Goal: Complete application form

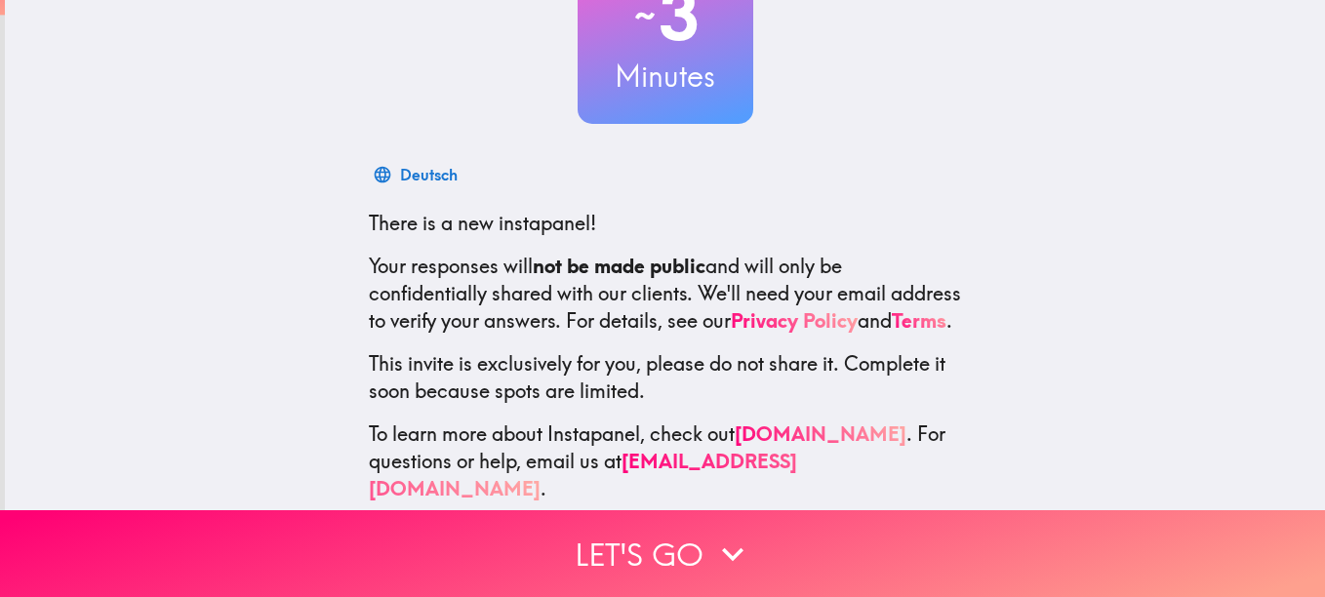
scroll to position [215, 0]
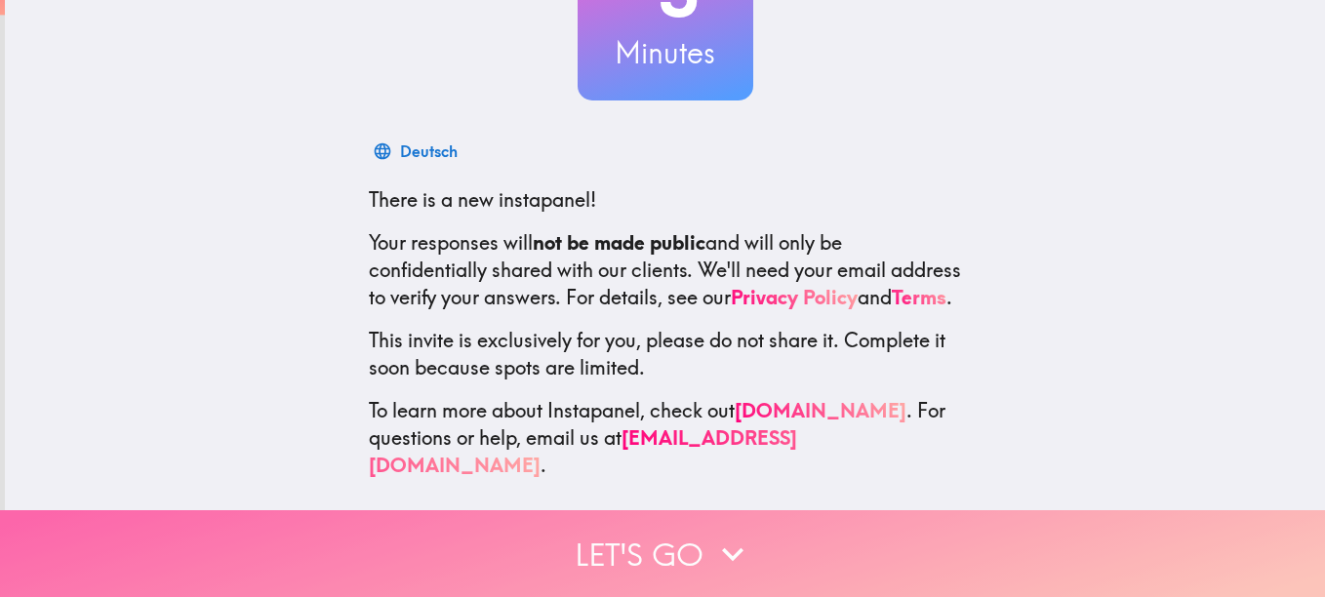
click at [614, 537] on button "Let's go" at bounding box center [662, 553] width 1325 height 87
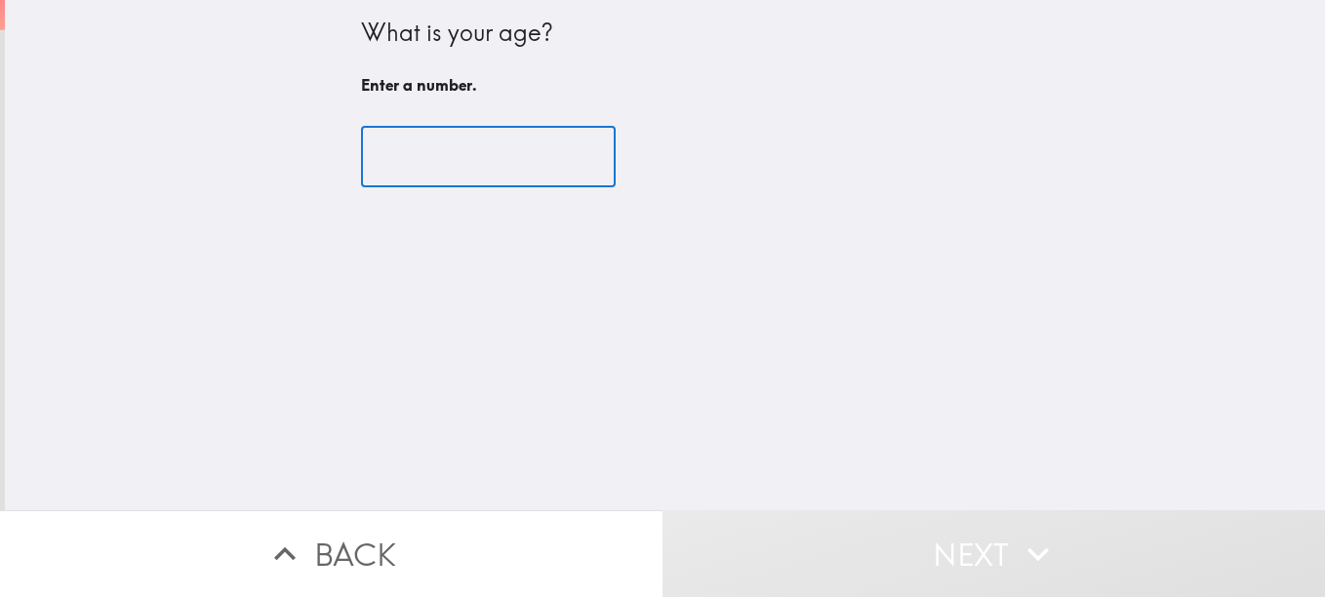
click at [377, 145] on input "number" at bounding box center [488, 157] width 255 height 60
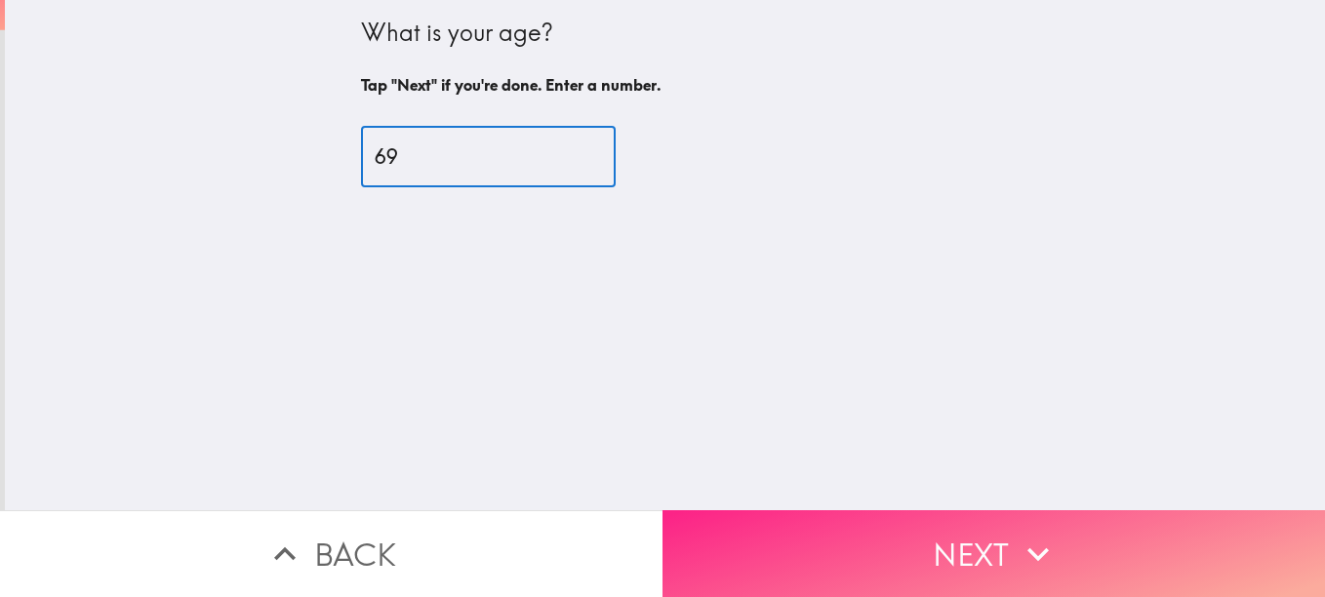
type input "69"
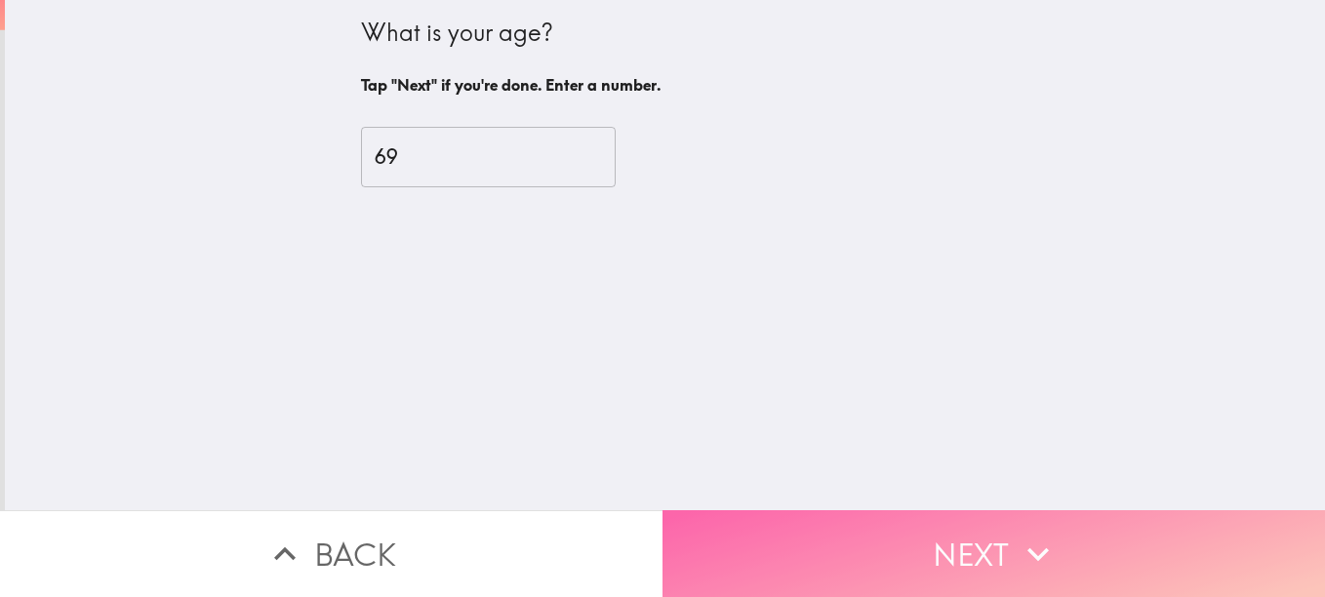
click at [829, 525] on button "Next" at bounding box center [993, 553] width 662 height 87
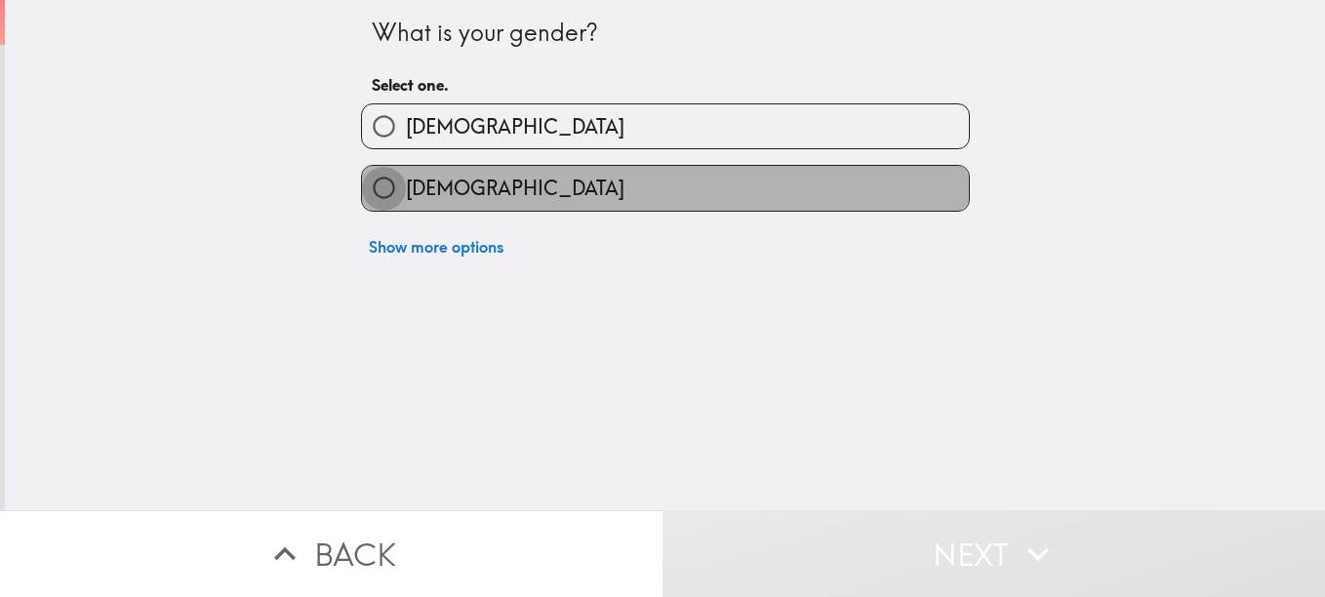
click at [362, 182] on input "[DEMOGRAPHIC_DATA]" at bounding box center [384, 188] width 44 height 44
radio input "true"
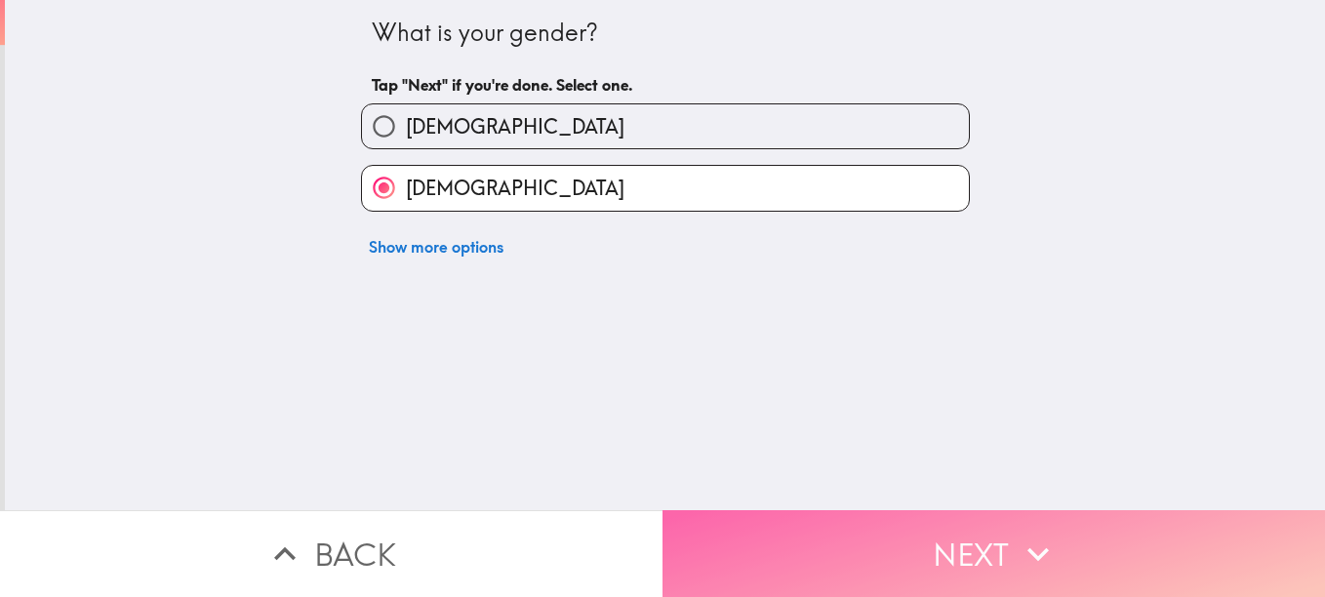
click at [813, 532] on button "Next" at bounding box center [993, 553] width 662 height 87
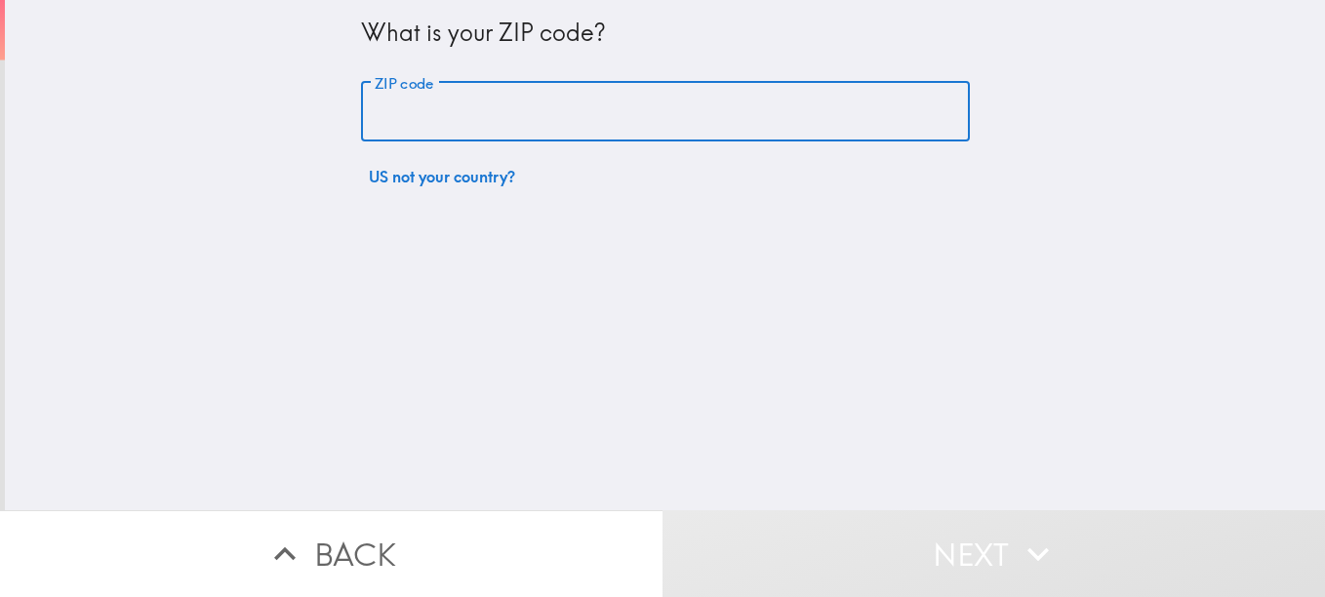
click at [423, 111] on input "ZIP code" at bounding box center [665, 112] width 609 height 60
type input "11414"
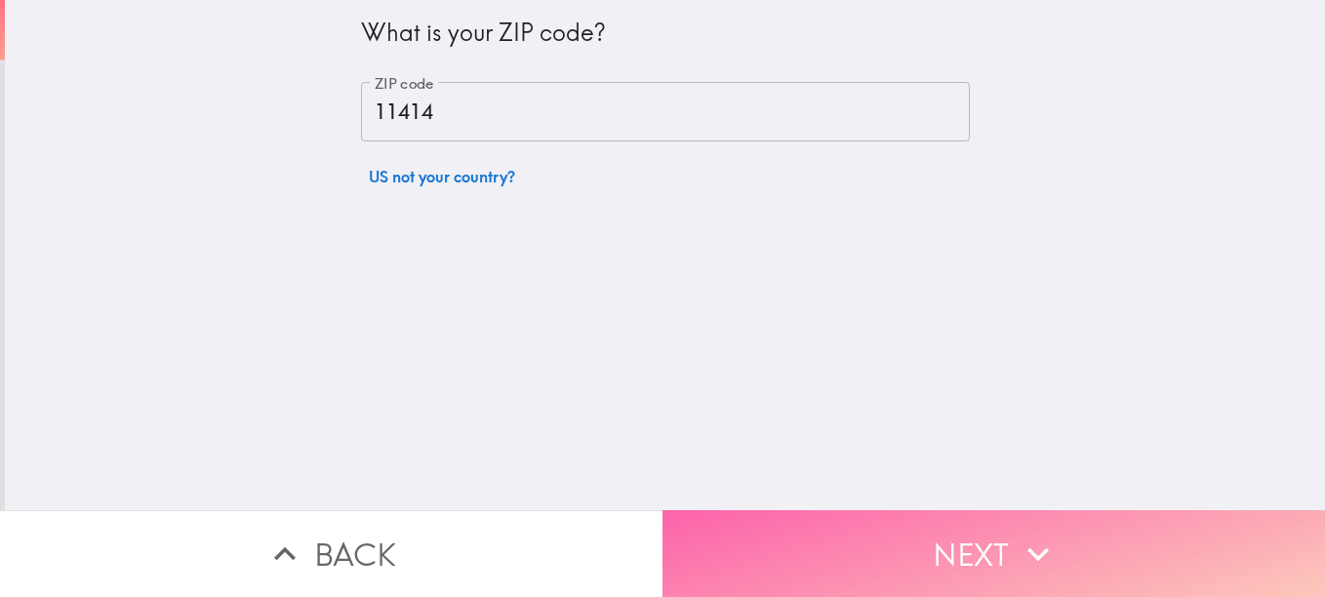
click at [853, 510] on button "Next" at bounding box center [993, 553] width 662 height 87
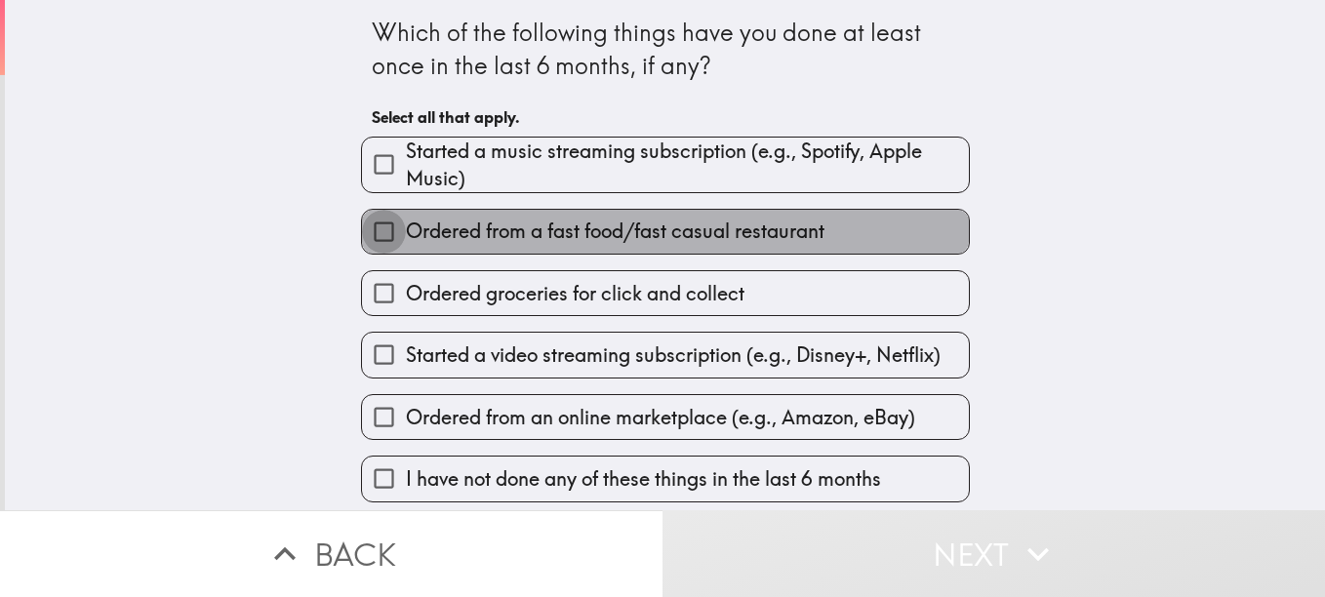
click at [378, 228] on input "Ordered from a fast food/fast casual restaurant" at bounding box center [384, 232] width 44 height 44
checkbox input "true"
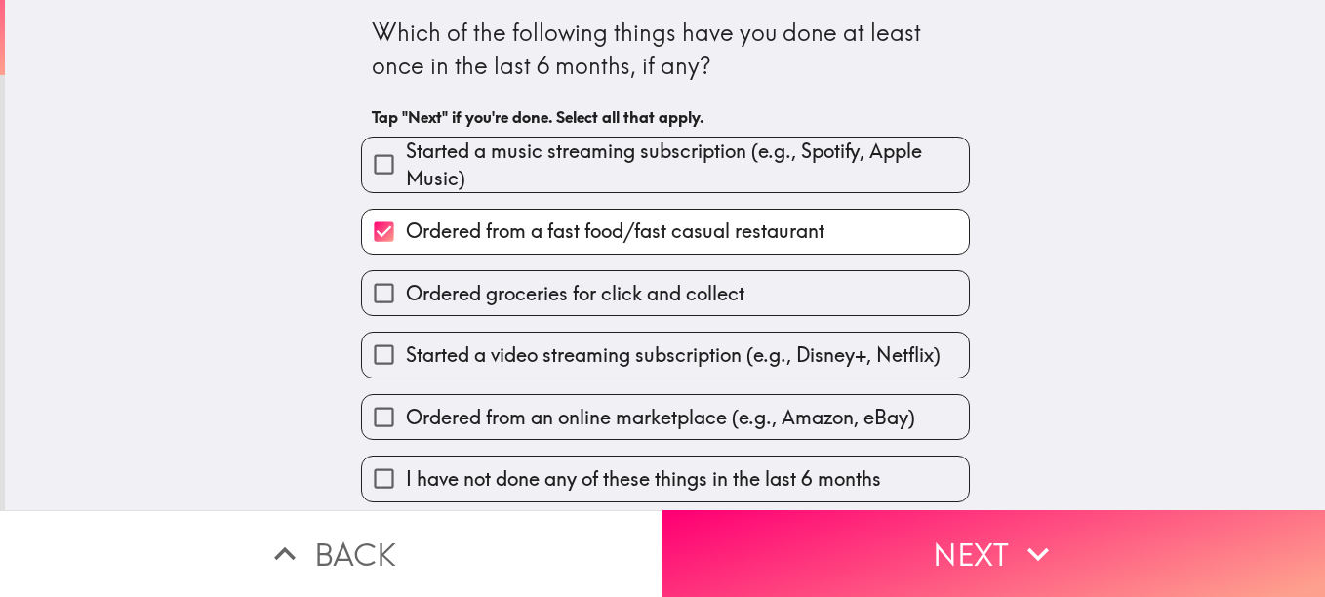
click at [377, 410] on input "Ordered from an online marketplace (e.g., Amazon, eBay)" at bounding box center [384, 417] width 44 height 44
checkbox input "true"
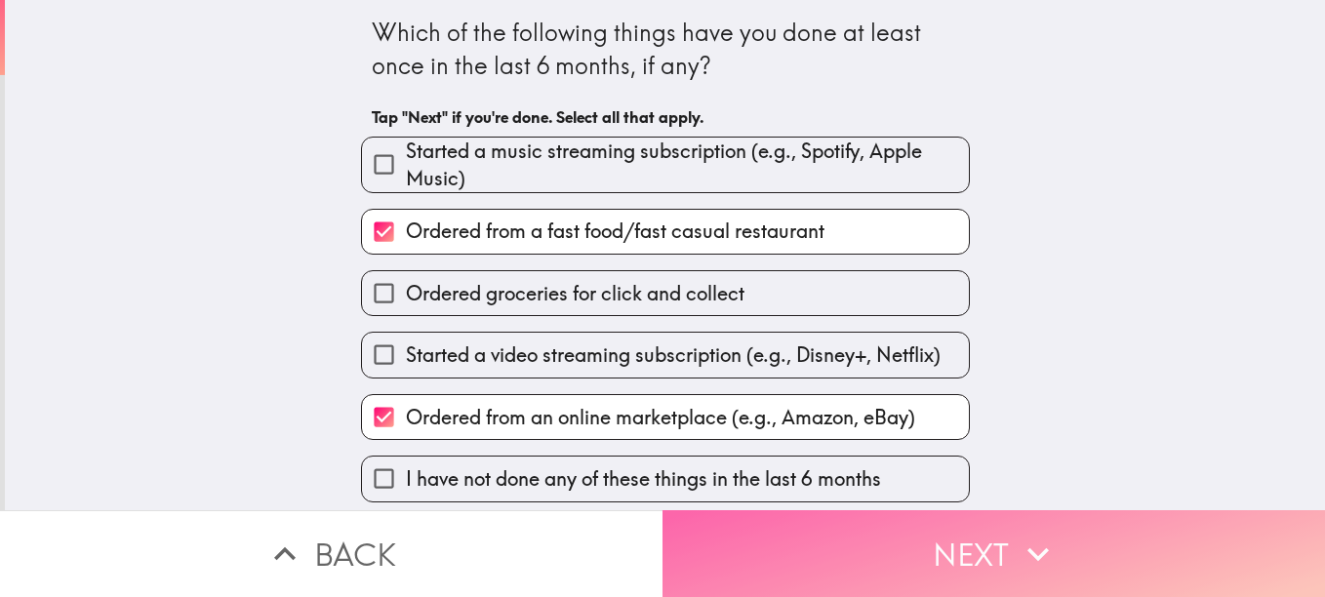
click at [982, 527] on button "Next" at bounding box center [993, 553] width 662 height 87
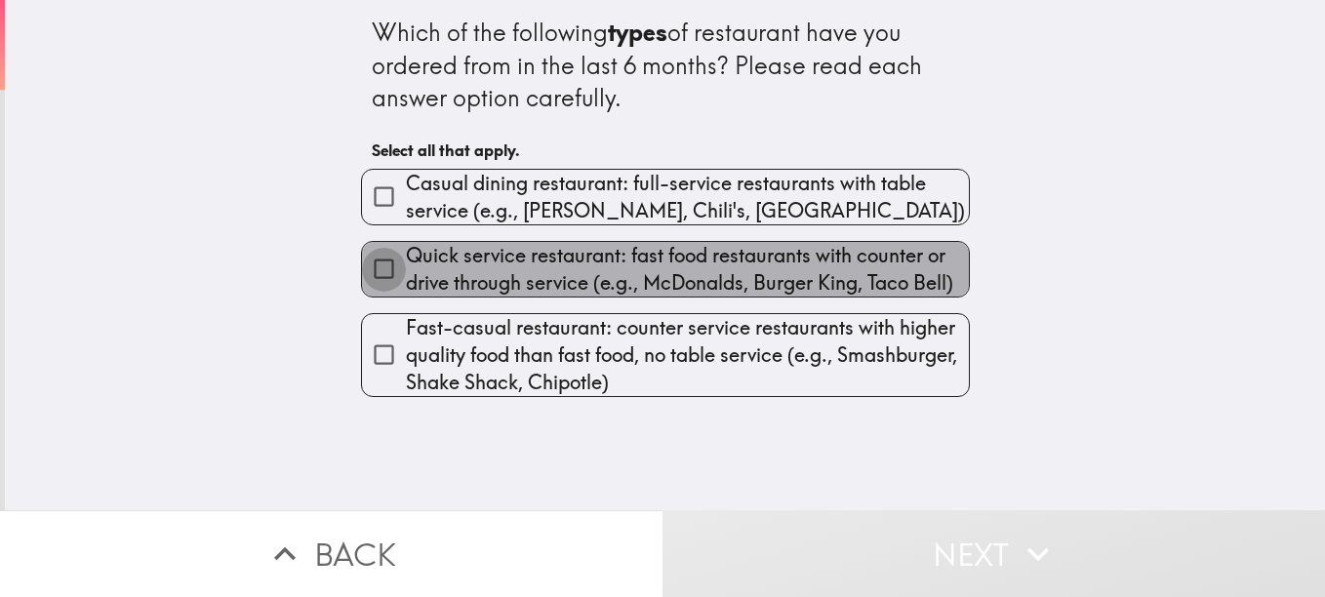
click at [371, 263] on input "Quick service restaurant: fast food restaurants with counter or drive through s…" at bounding box center [384, 269] width 44 height 44
checkbox input "true"
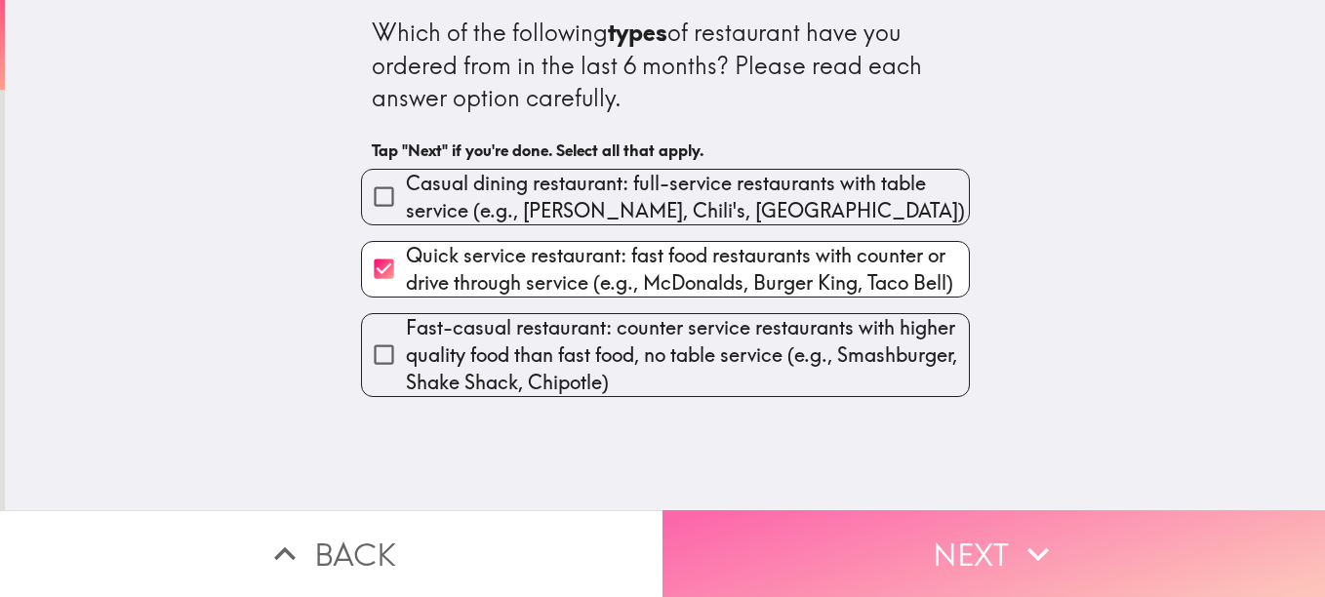
click at [812, 520] on button "Next" at bounding box center [993, 553] width 662 height 87
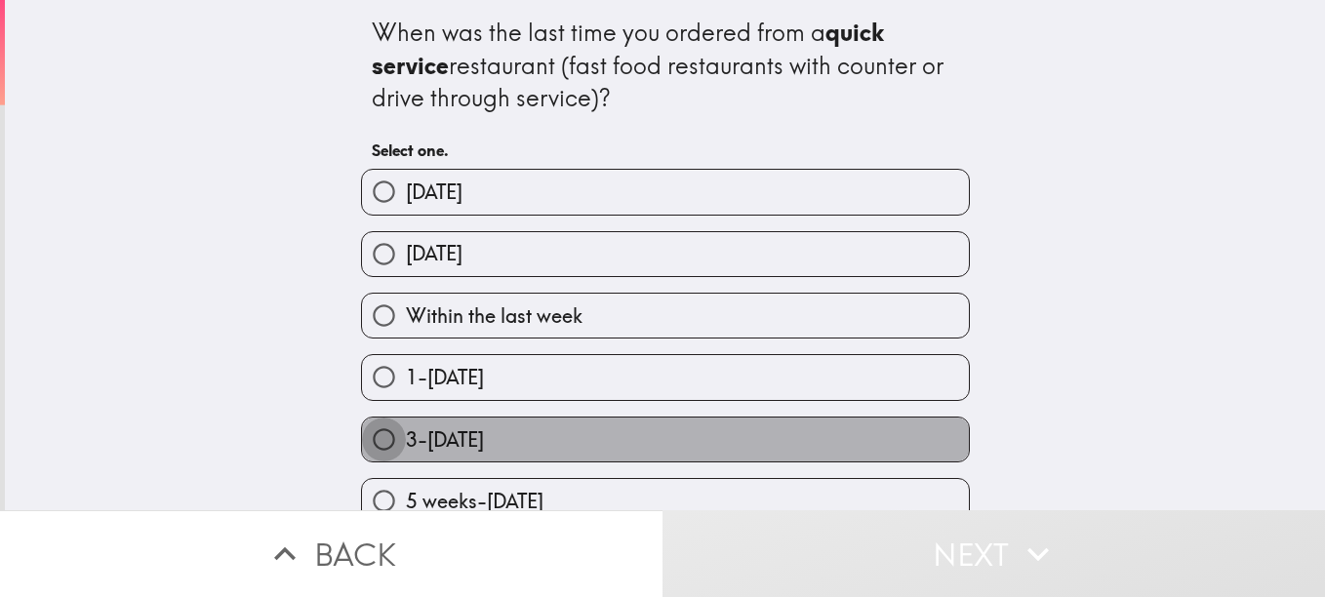
click at [366, 440] on input "3-[DATE]" at bounding box center [384, 439] width 44 height 44
radio input "true"
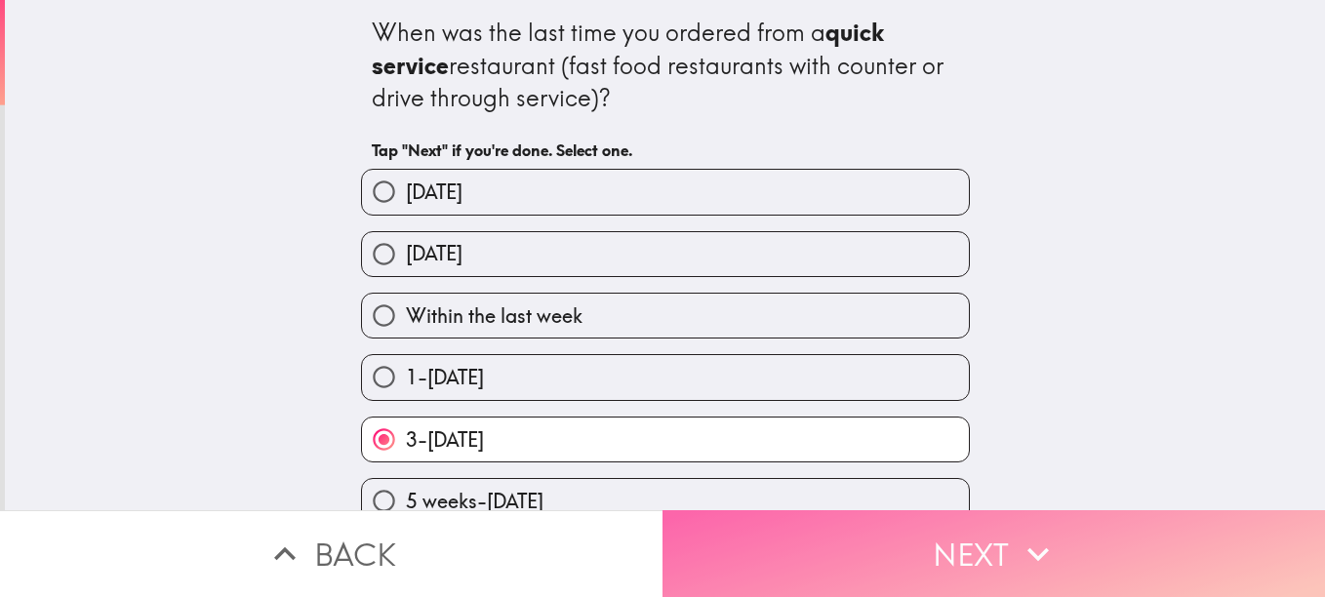
click at [874, 549] on button "Next" at bounding box center [993, 553] width 662 height 87
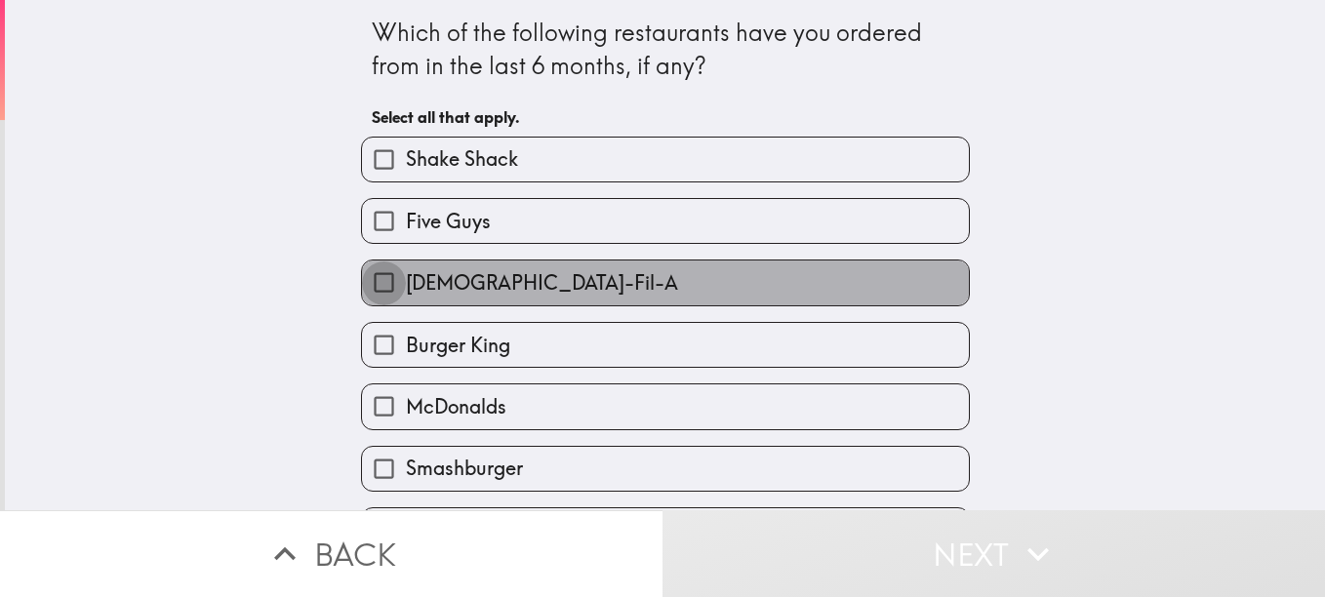
click at [363, 283] on input "[DEMOGRAPHIC_DATA]-Fil-A" at bounding box center [384, 282] width 44 height 44
checkbox input "true"
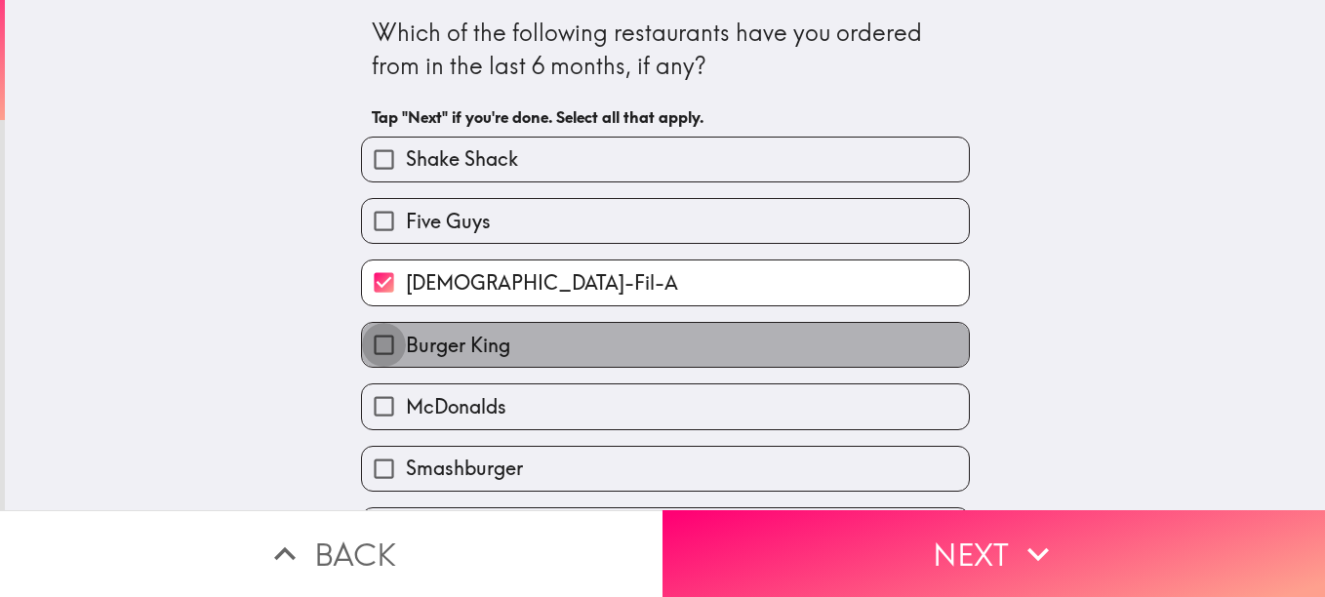
click at [373, 342] on input "Burger King" at bounding box center [384, 345] width 44 height 44
checkbox input "true"
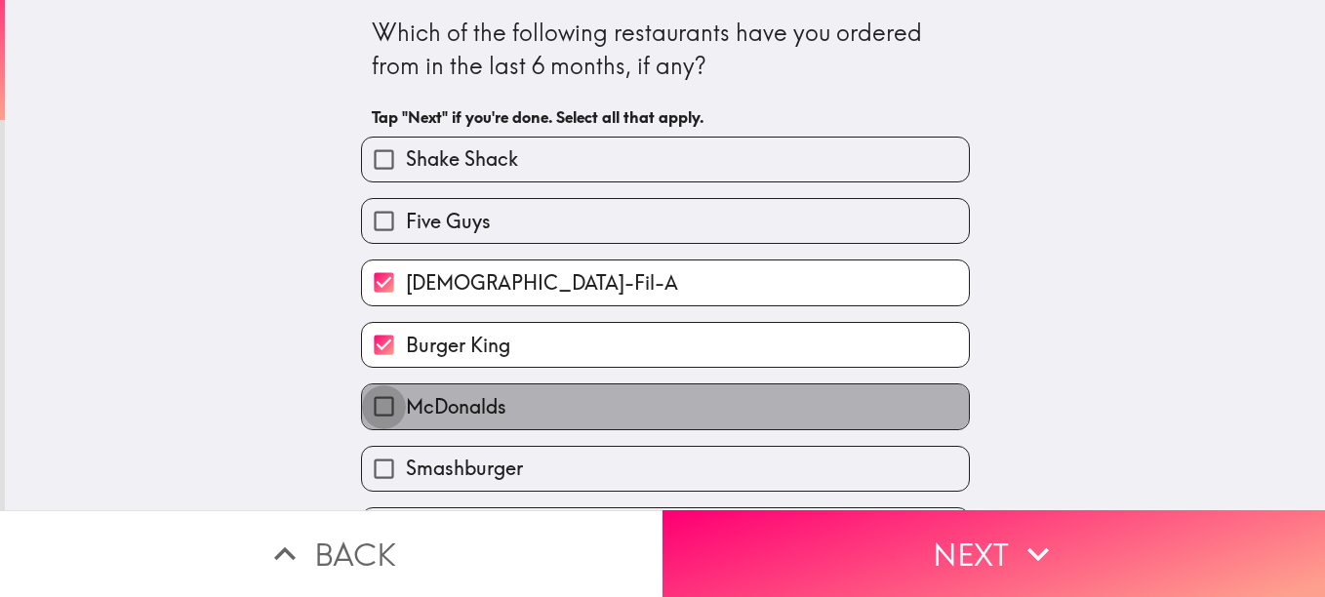
click at [375, 407] on input "McDonalds" at bounding box center [384, 406] width 44 height 44
checkbox input "true"
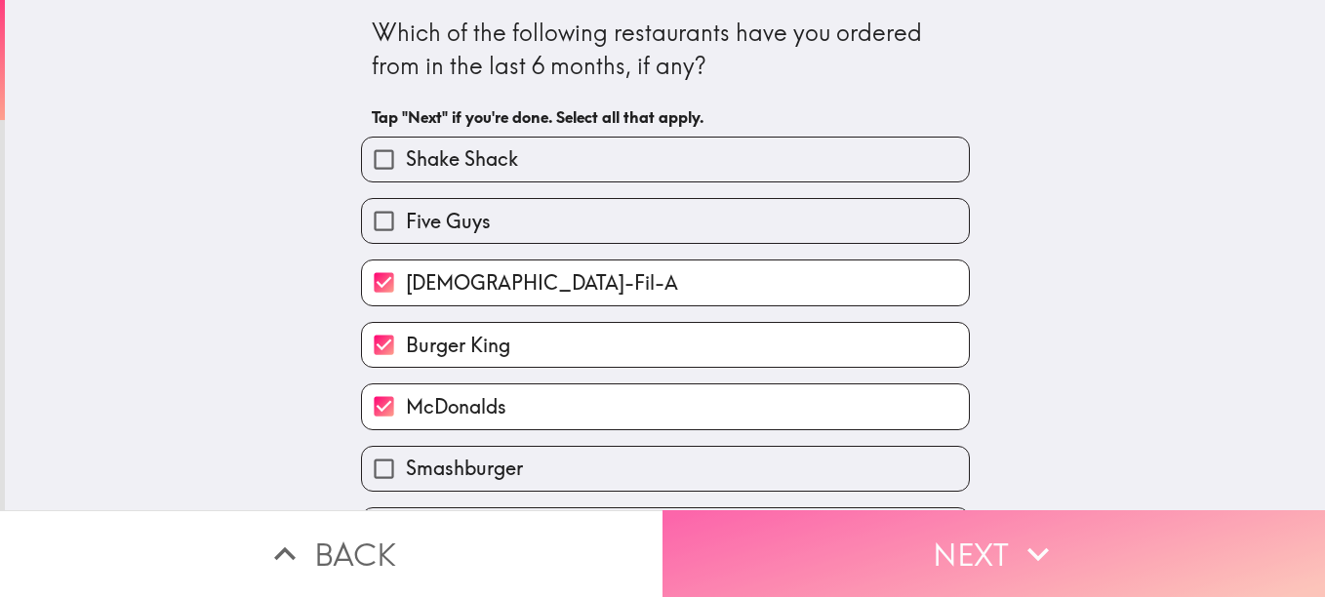
click at [841, 525] on button "Next" at bounding box center [993, 553] width 662 height 87
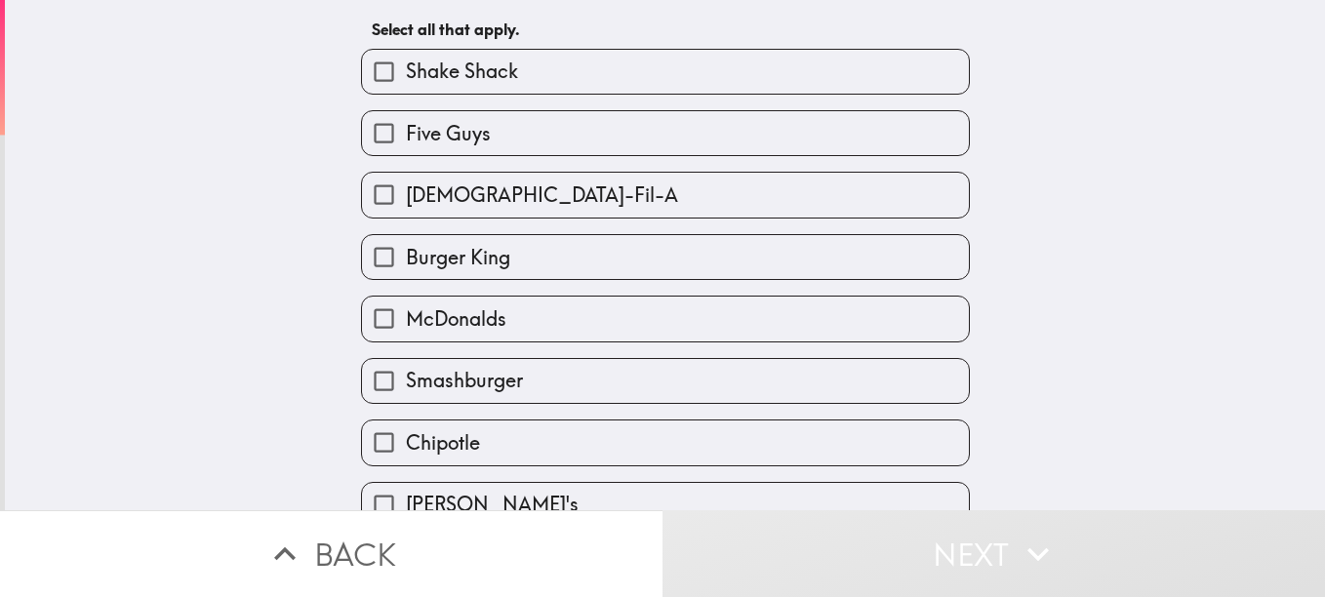
scroll to position [181, 0]
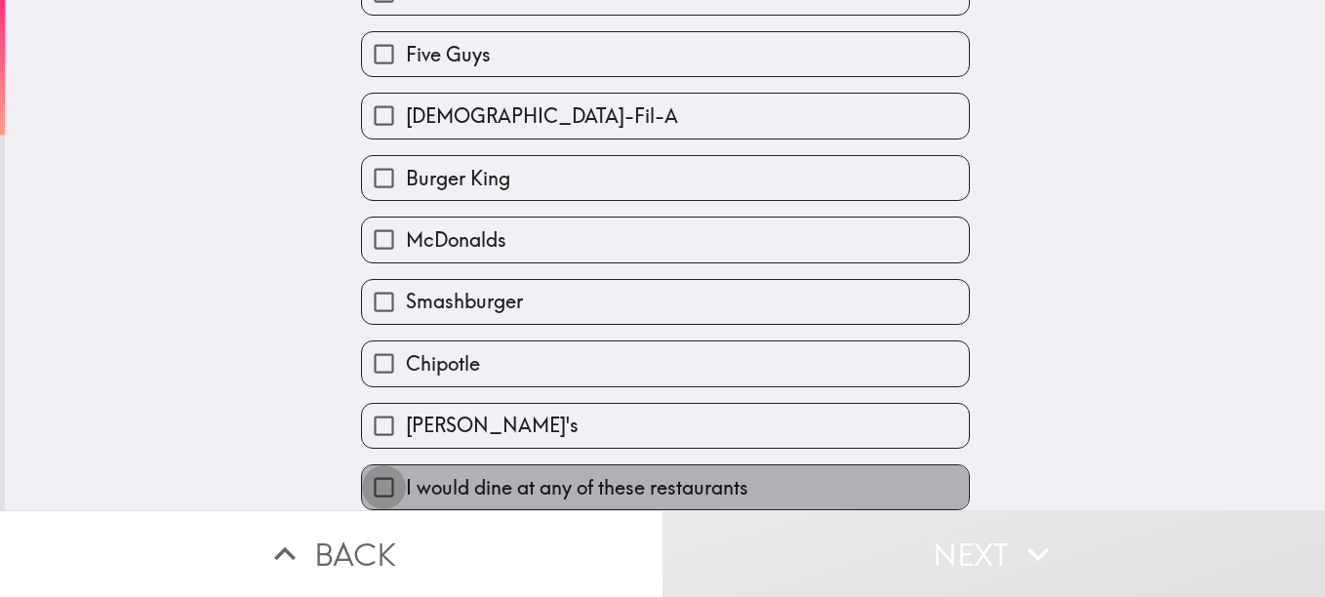
click at [372, 472] on input "I would dine at any of these restaurants" at bounding box center [384, 487] width 44 height 44
checkbox input "true"
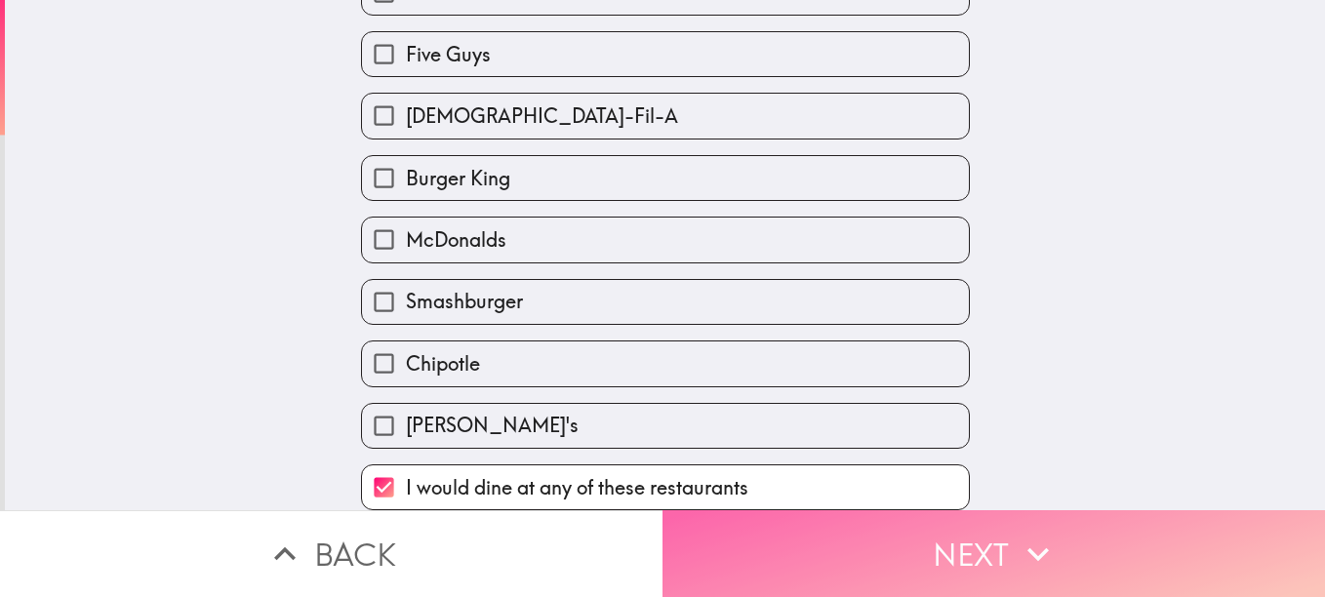
click at [833, 517] on button "Next" at bounding box center [993, 553] width 662 height 87
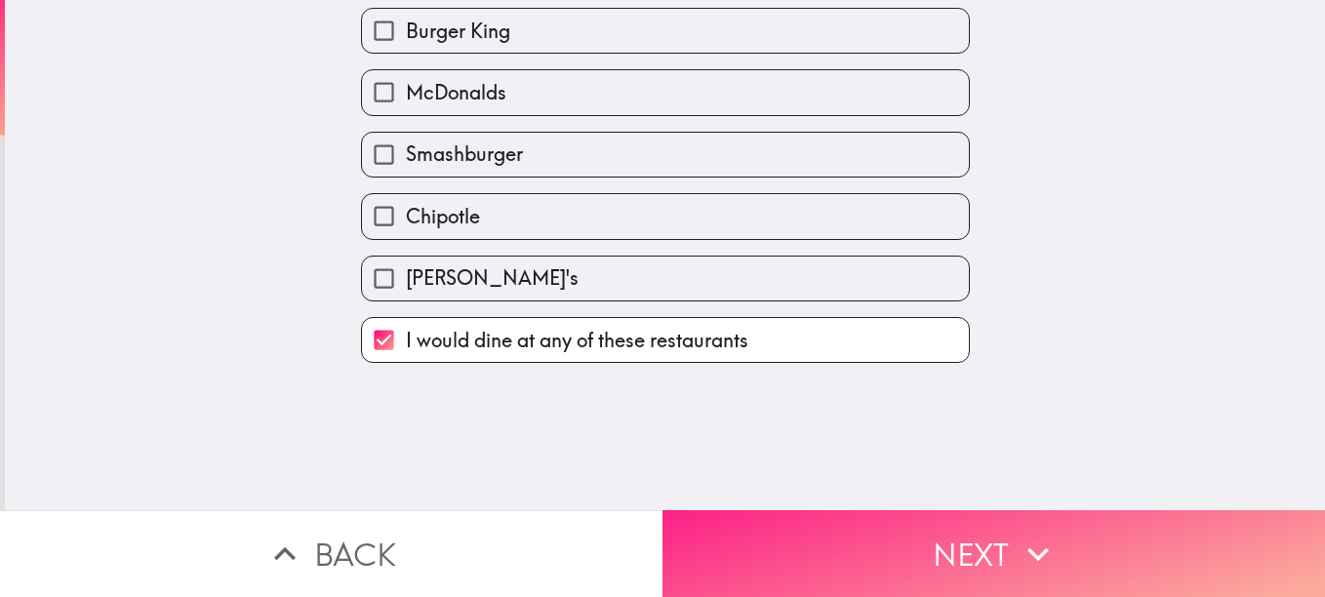
scroll to position [0, 0]
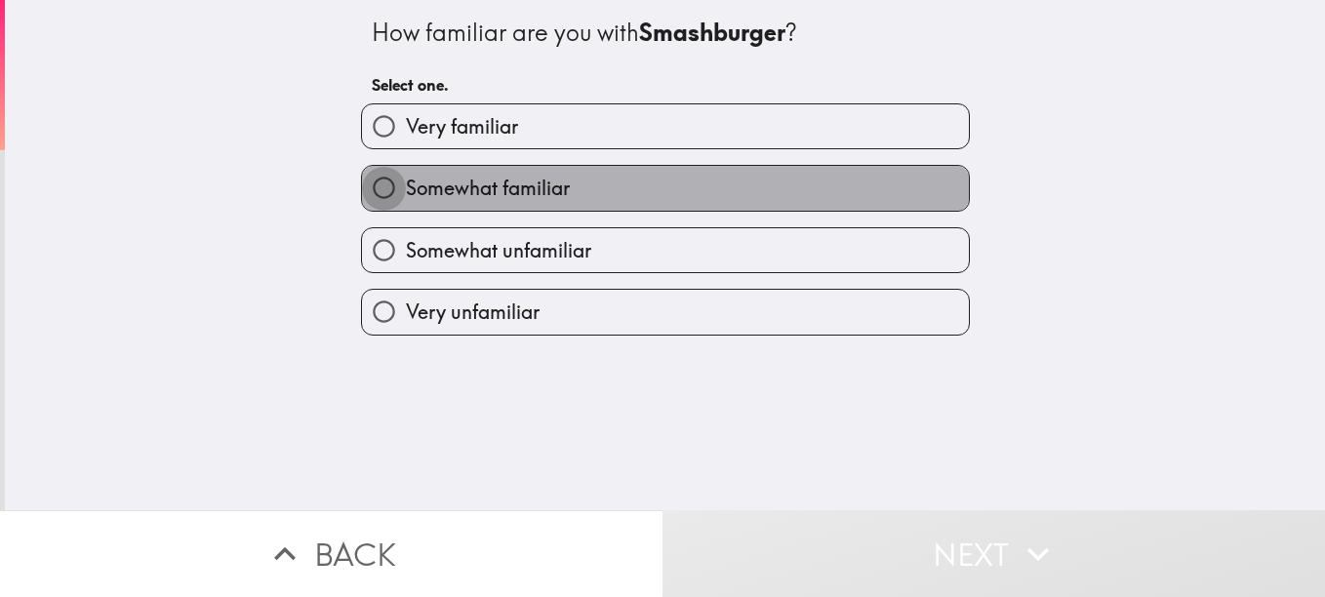
click at [365, 186] on input "Somewhat familiar" at bounding box center [384, 188] width 44 height 44
radio input "true"
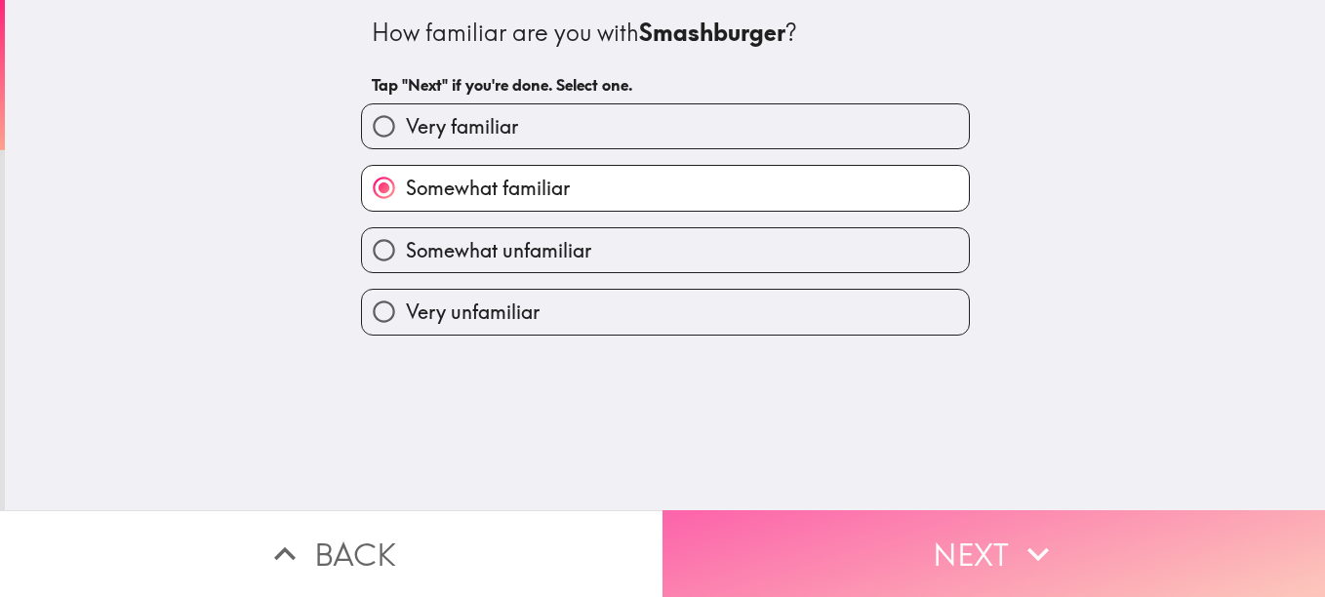
click at [767, 515] on button "Next" at bounding box center [993, 553] width 662 height 87
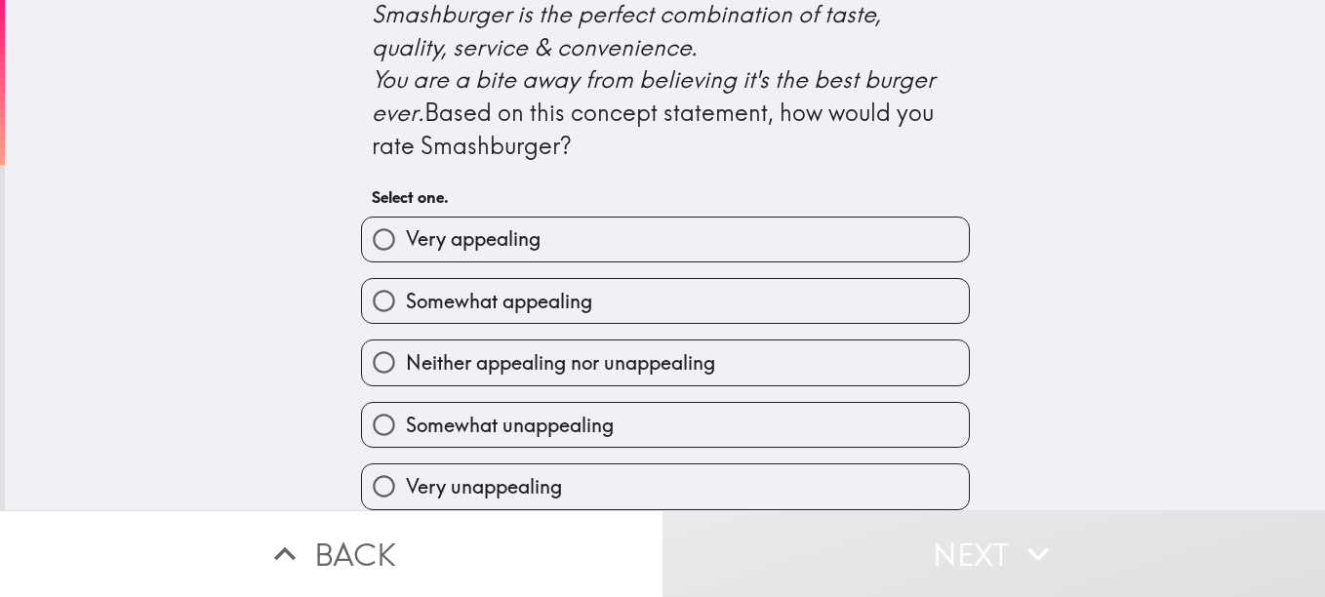
scroll to position [950, 0]
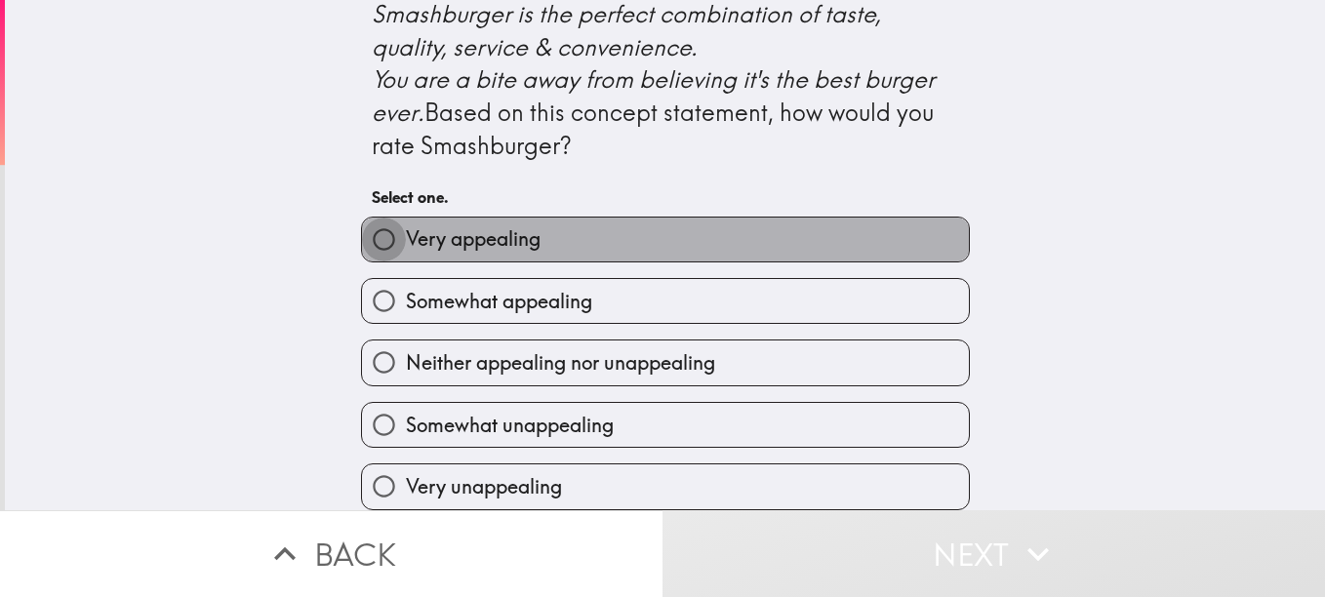
click at [374, 227] on input "Very appealing" at bounding box center [384, 240] width 44 height 44
radio input "true"
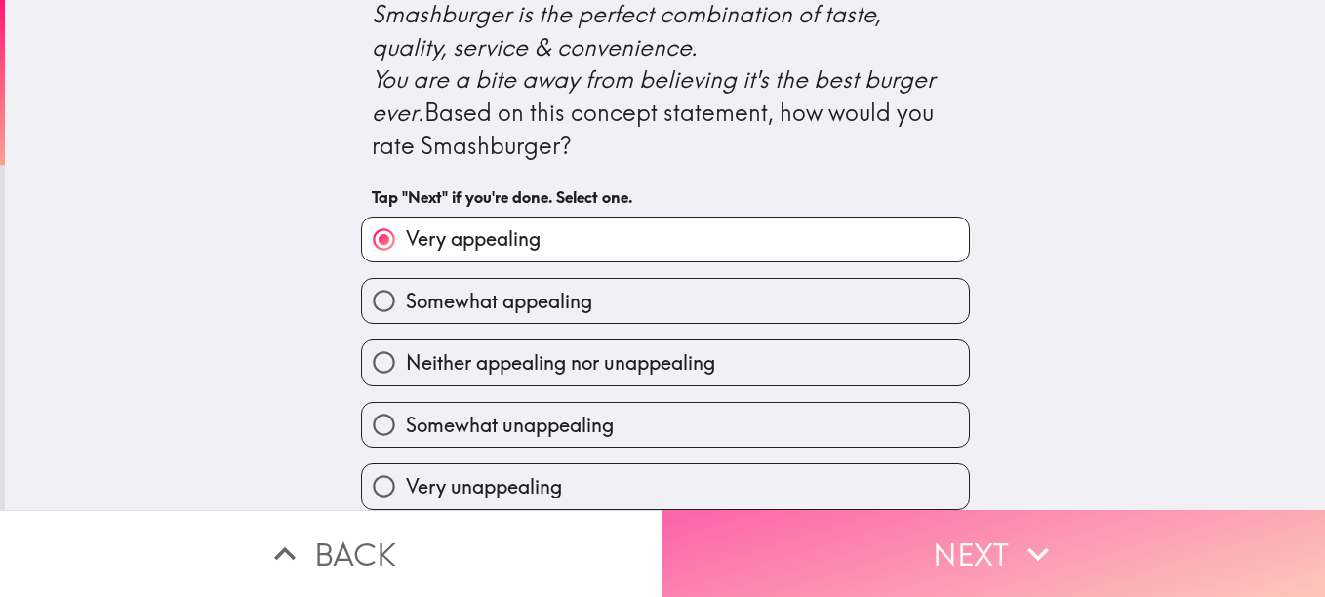
click at [840, 545] on button "Next" at bounding box center [993, 553] width 662 height 87
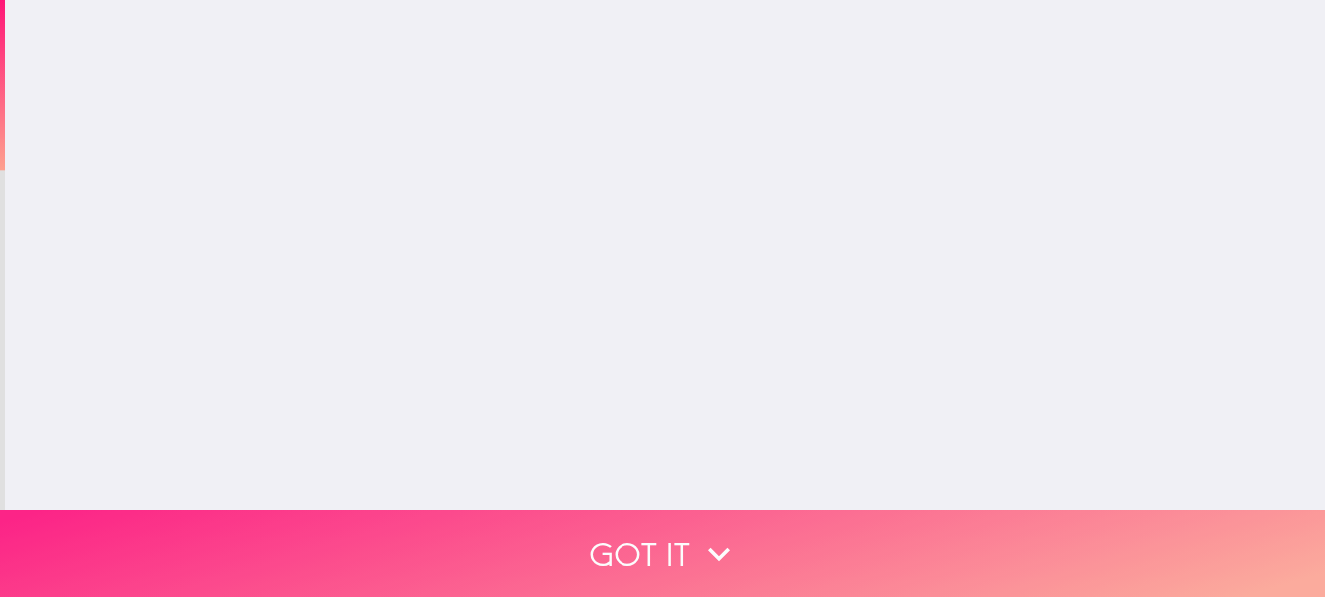
scroll to position [0, 0]
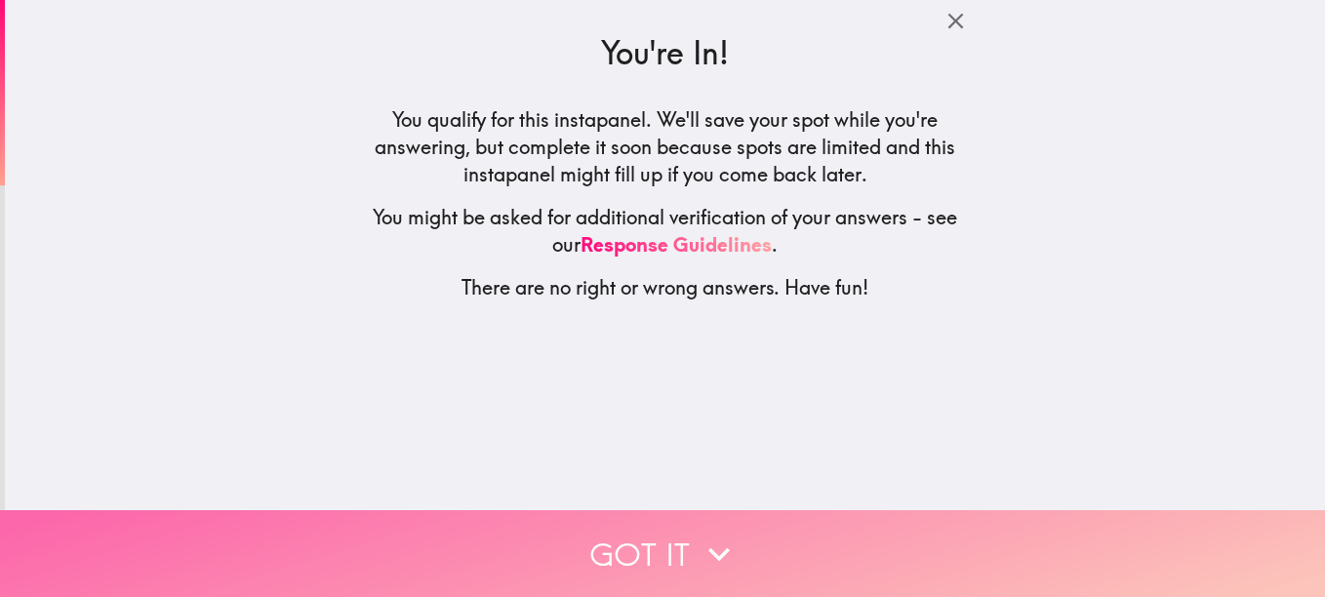
click at [633, 527] on button "Got it" at bounding box center [662, 553] width 1325 height 87
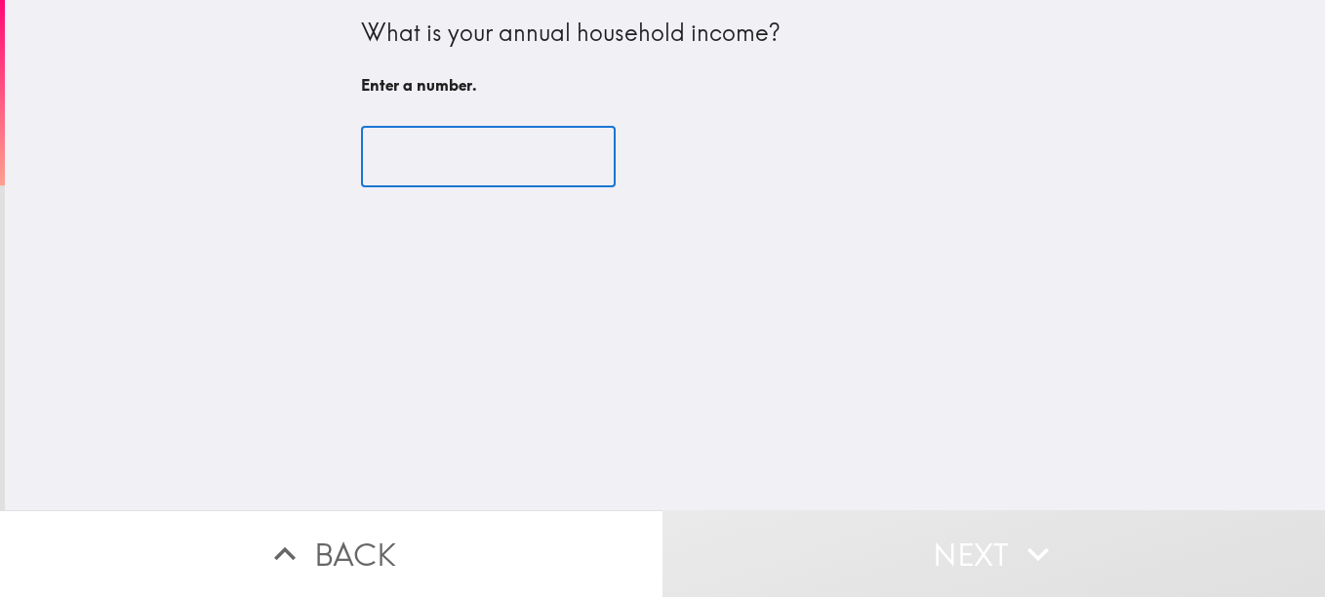
click at [491, 178] on input "number" at bounding box center [488, 157] width 255 height 60
click at [560, 153] on input "1" at bounding box center [488, 157] width 255 height 60
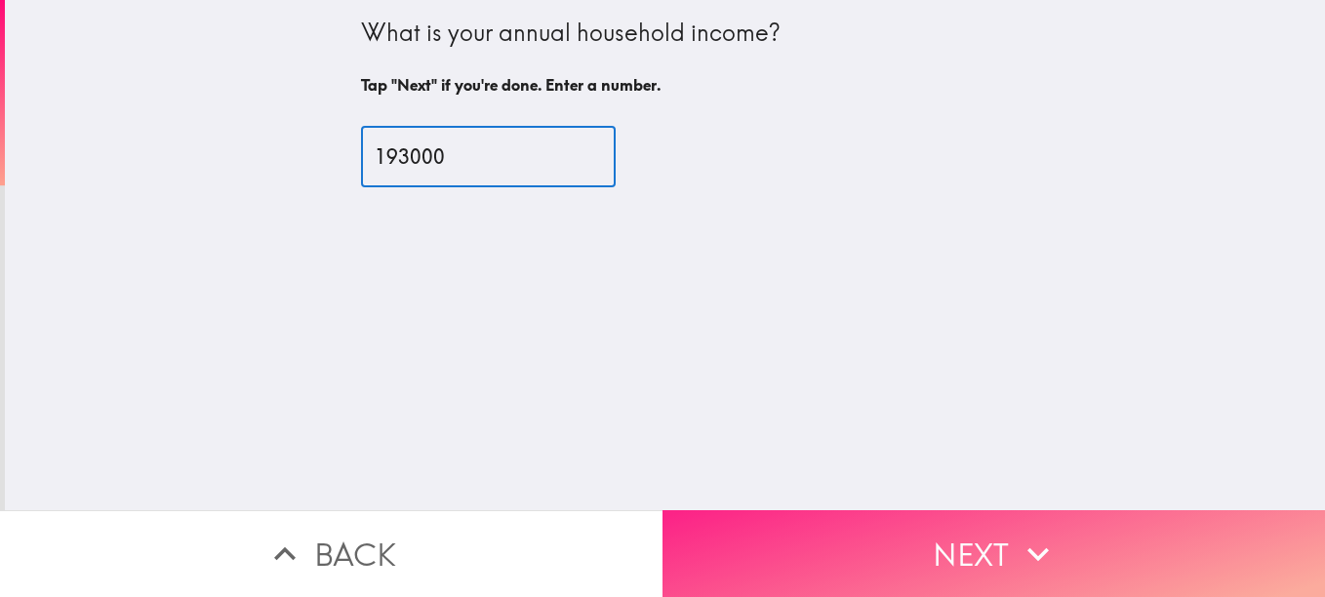
type input "193000"
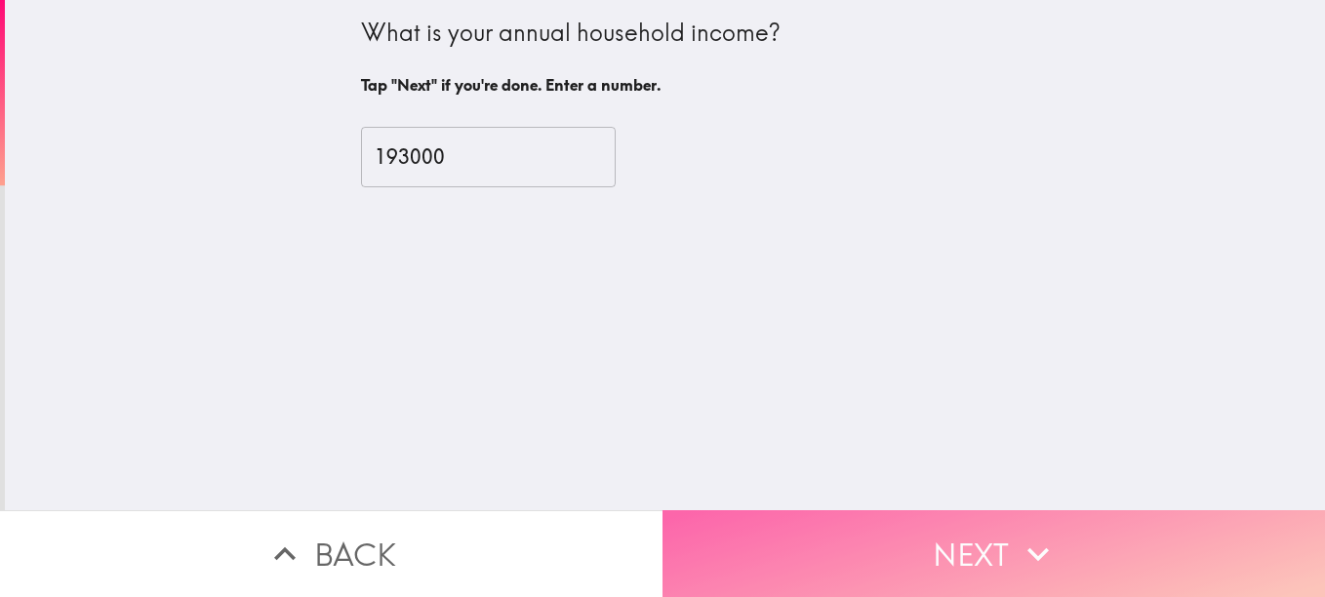
click at [851, 510] on button "Next" at bounding box center [993, 553] width 662 height 87
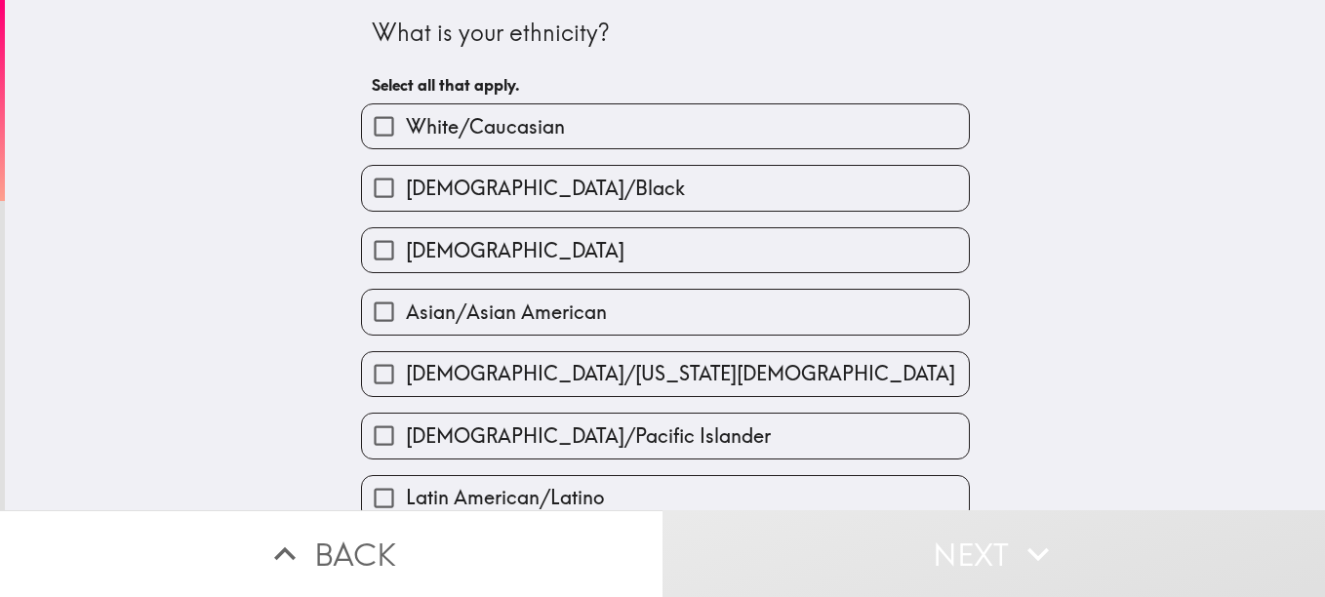
click at [380, 127] on input "White/Caucasian" at bounding box center [384, 126] width 44 height 44
checkbox input "true"
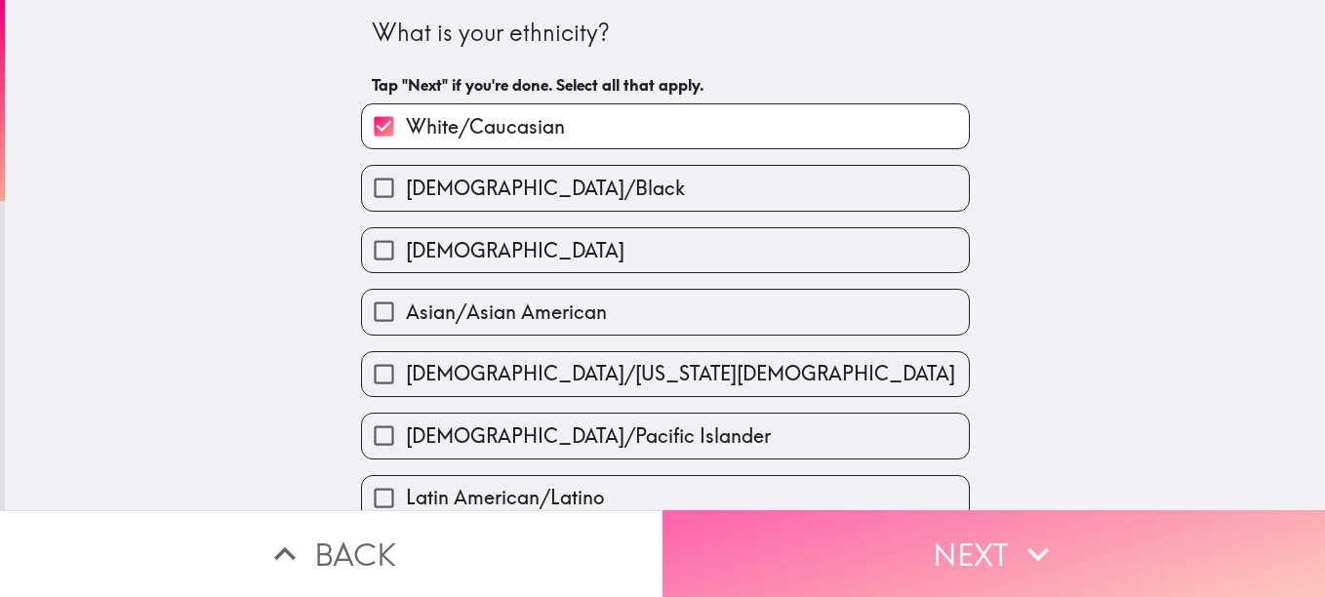
click at [783, 541] on button "Next" at bounding box center [993, 553] width 662 height 87
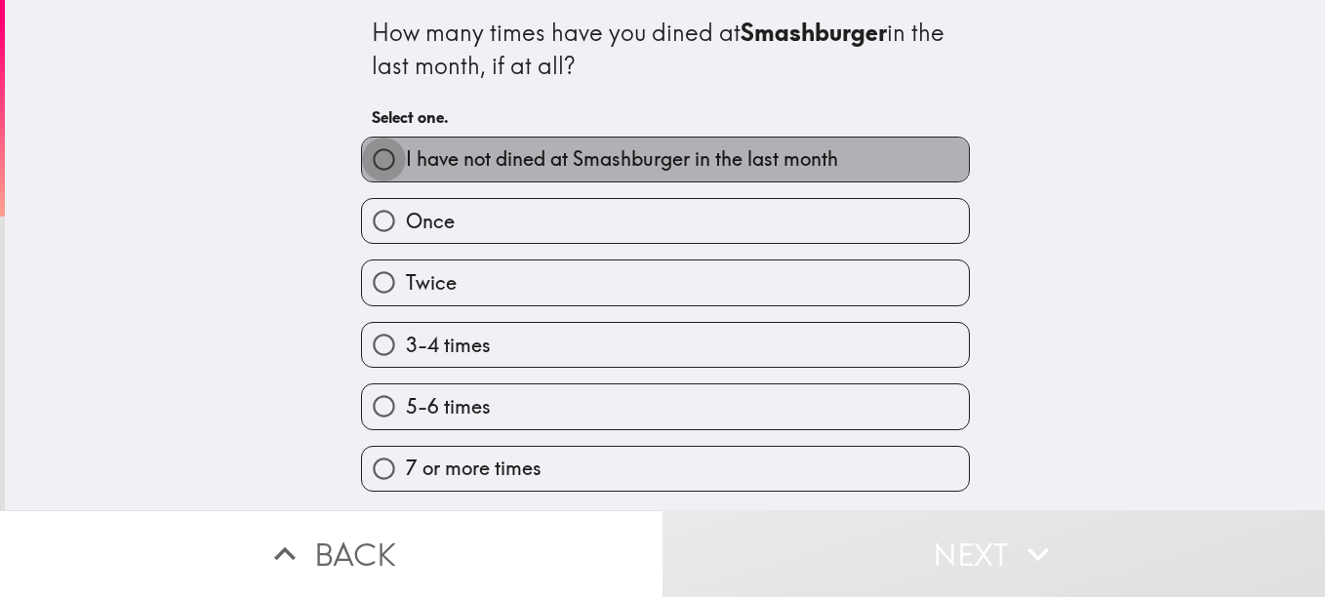
click at [373, 159] on input "I have not dined at Smashburger in the last month" at bounding box center [384, 160] width 44 height 44
radio input "true"
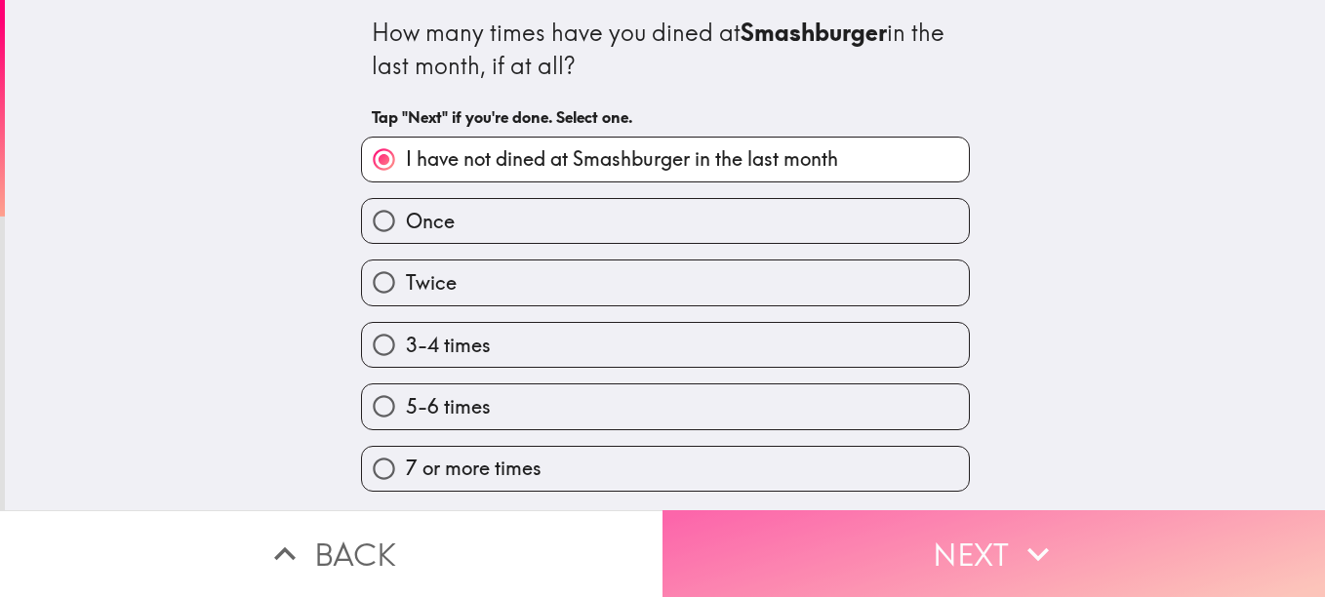
click at [826, 516] on button "Next" at bounding box center [993, 553] width 662 height 87
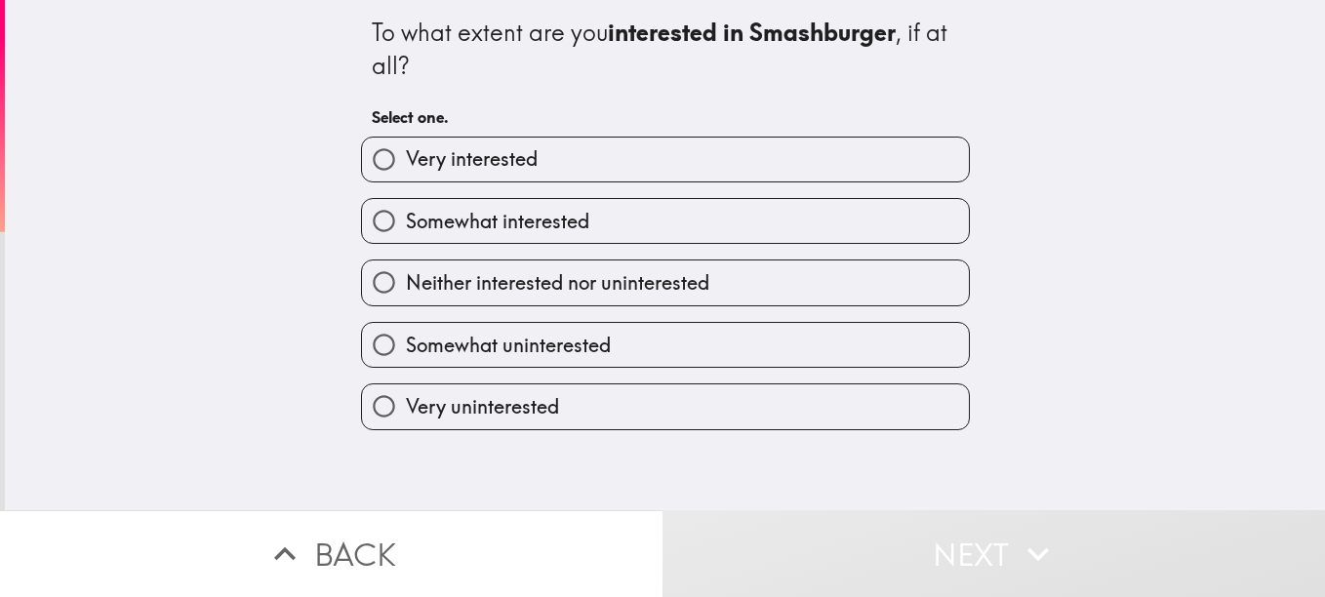
click at [378, 214] on input "Somewhat interested" at bounding box center [384, 221] width 44 height 44
radio input "true"
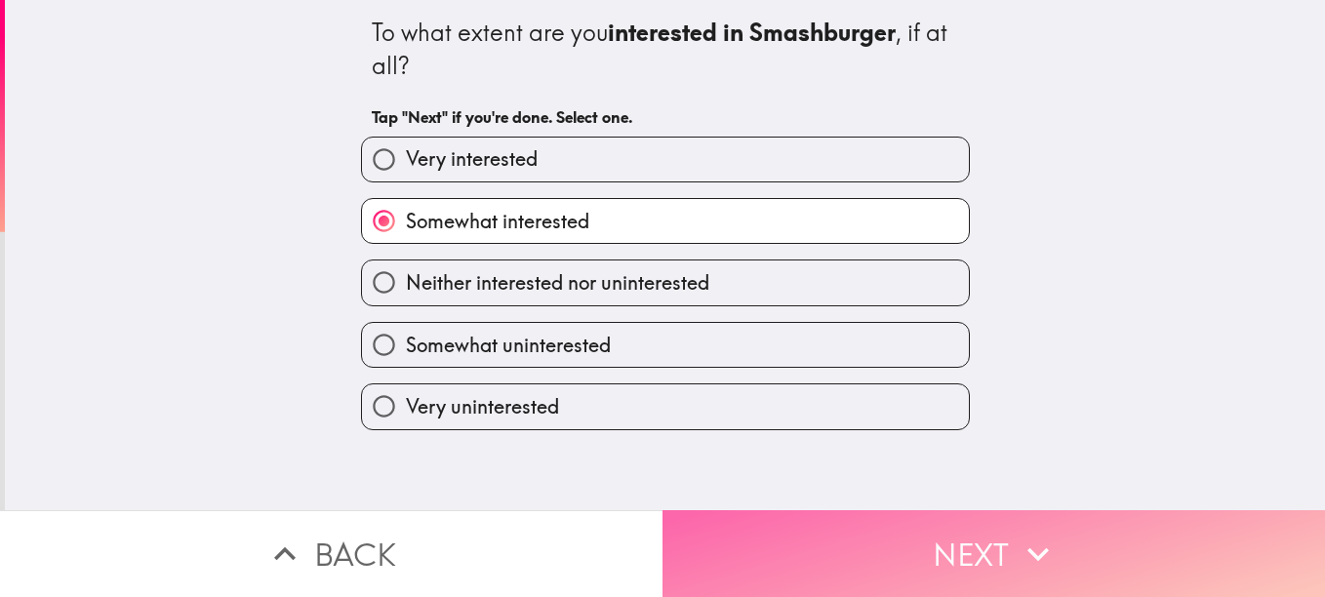
click at [803, 522] on button "Next" at bounding box center [993, 553] width 662 height 87
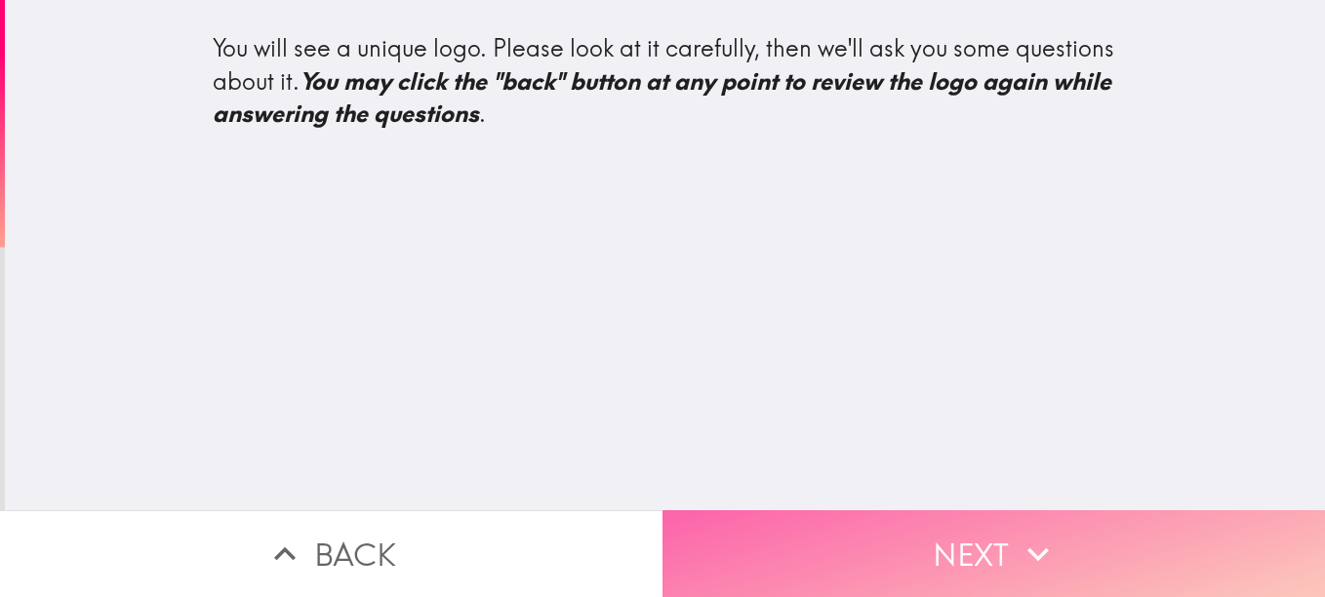
click at [803, 522] on button "Next" at bounding box center [993, 553] width 662 height 87
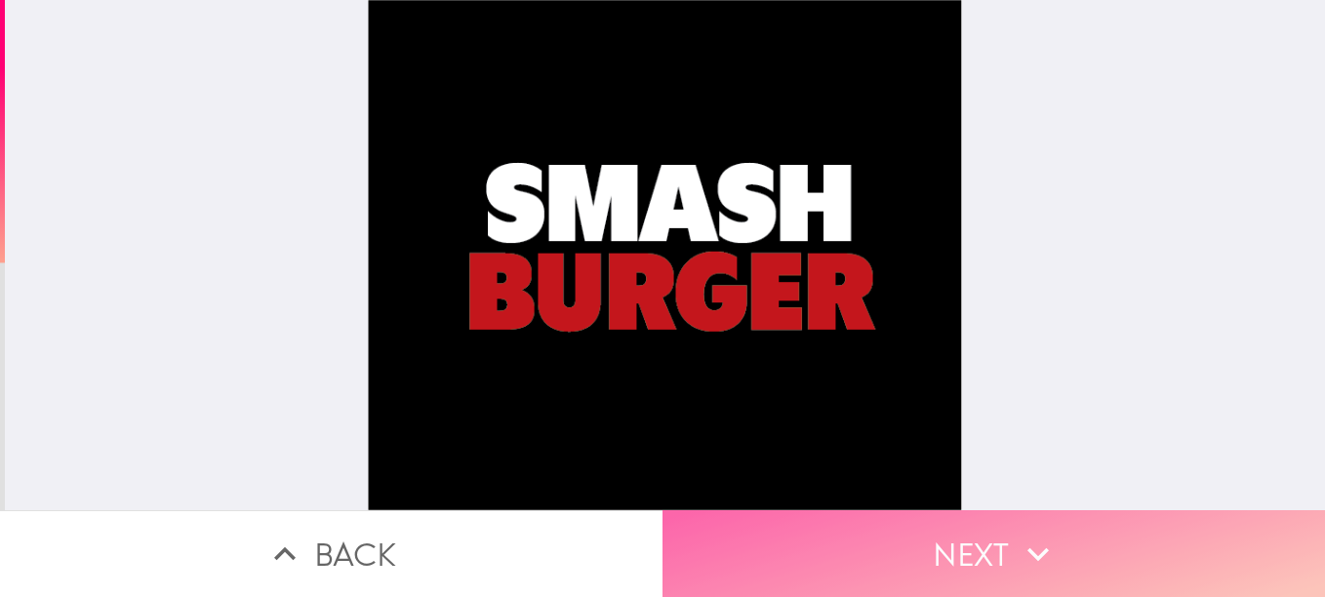
click at [803, 522] on button "Next" at bounding box center [993, 553] width 662 height 87
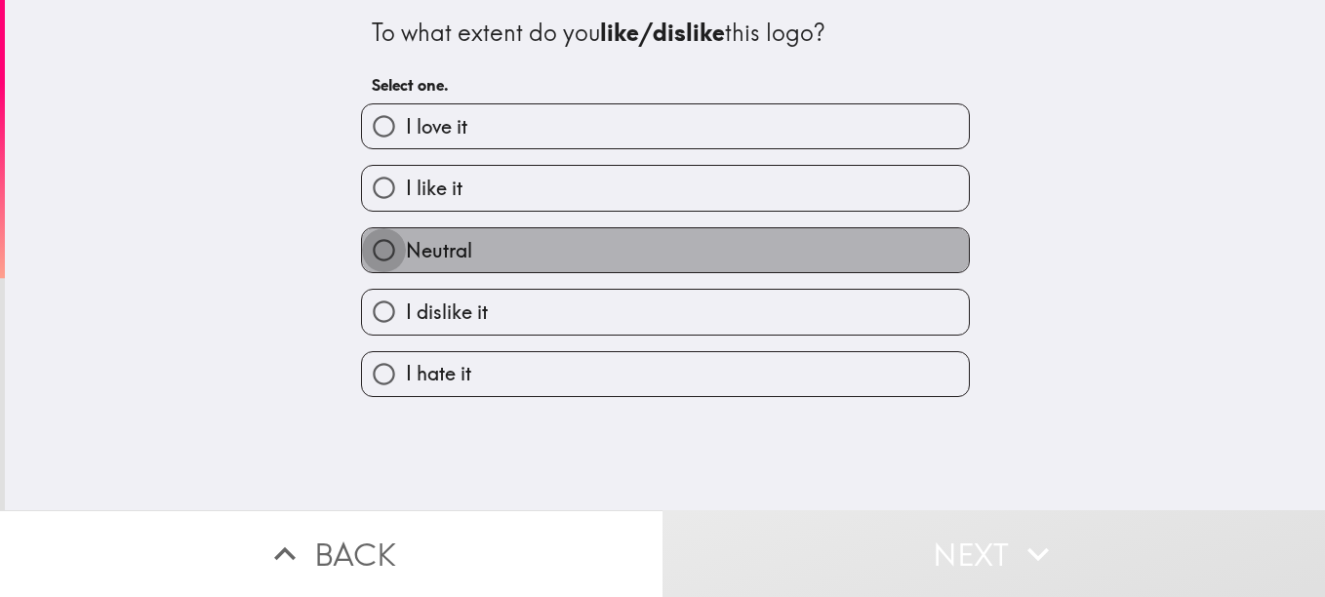
click at [373, 251] on input "Neutral" at bounding box center [384, 250] width 44 height 44
radio input "true"
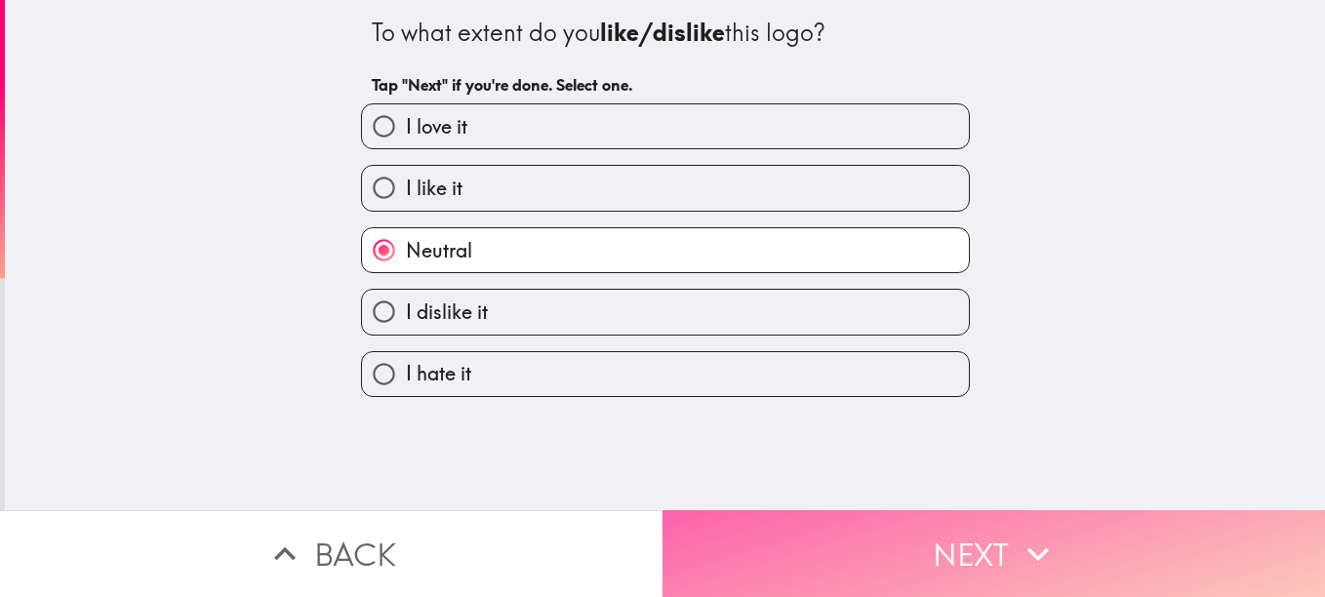
click at [765, 523] on button "Next" at bounding box center [993, 553] width 662 height 87
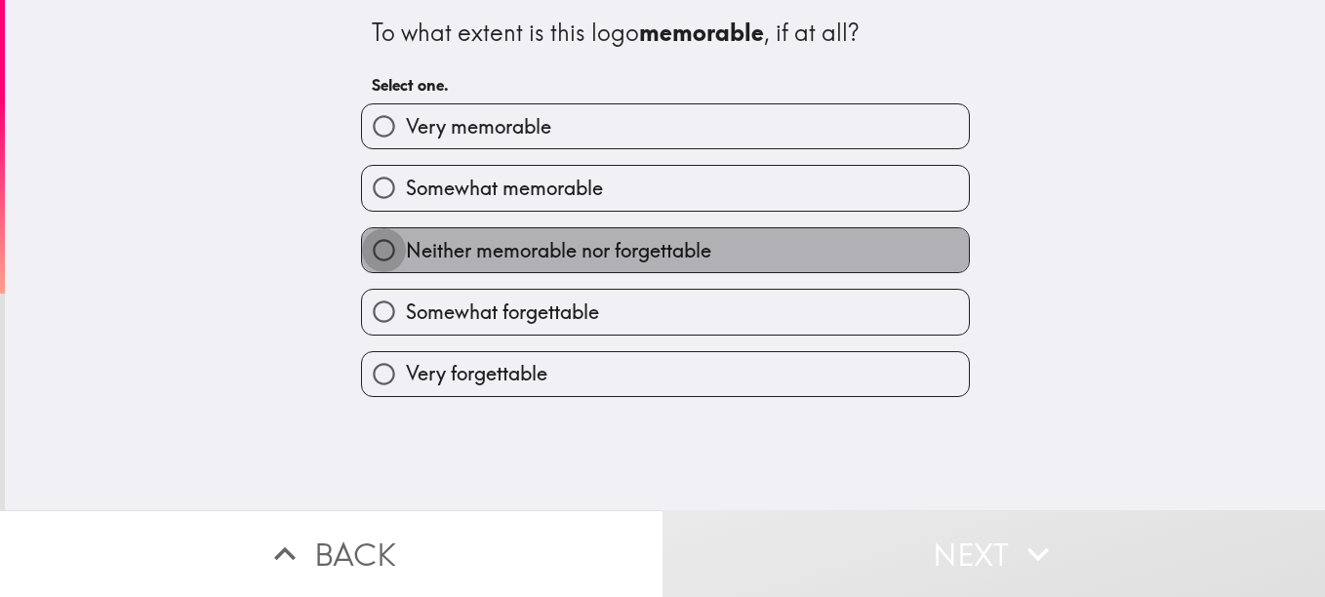
click at [377, 258] on input "Neither memorable nor forgettable" at bounding box center [384, 250] width 44 height 44
radio input "true"
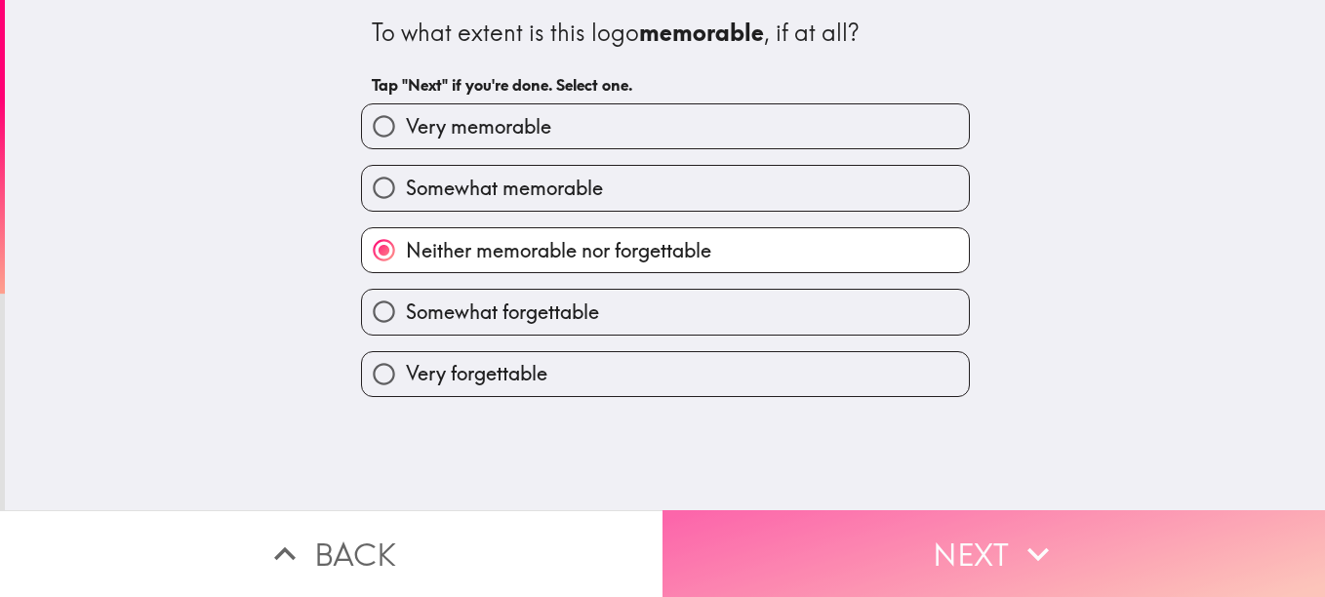
click at [813, 519] on button "Next" at bounding box center [993, 553] width 662 height 87
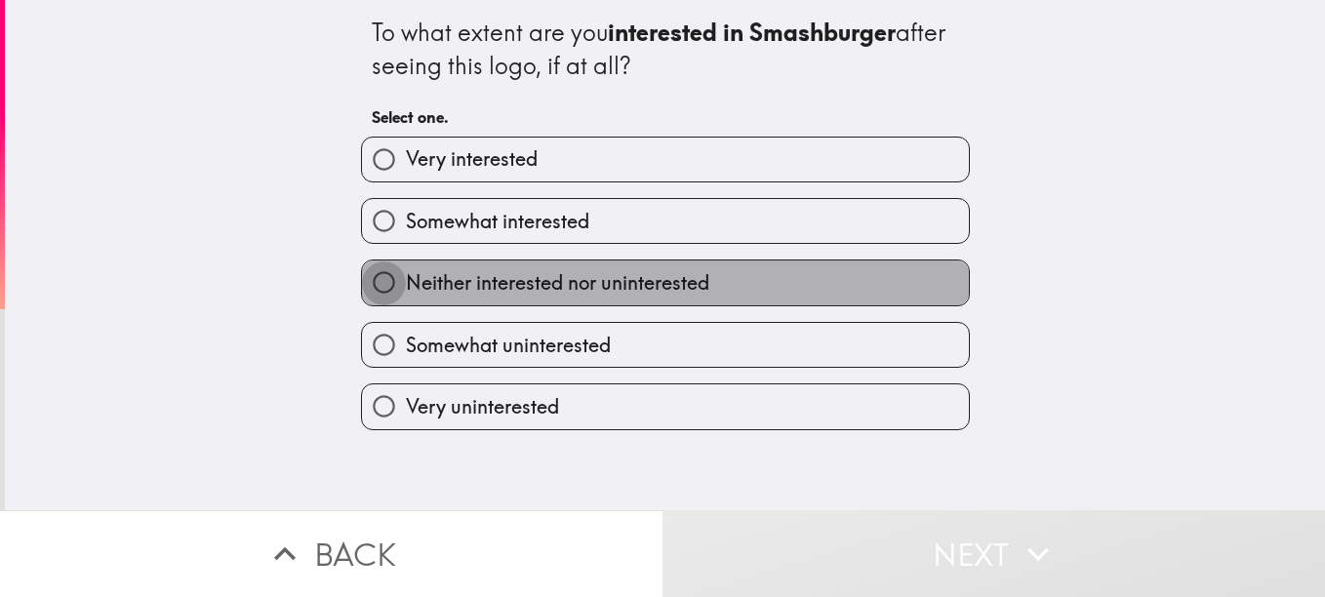
click at [379, 278] on input "Neither interested nor uninterested" at bounding box center [384, 282] width 44 height 44
radio input "true"
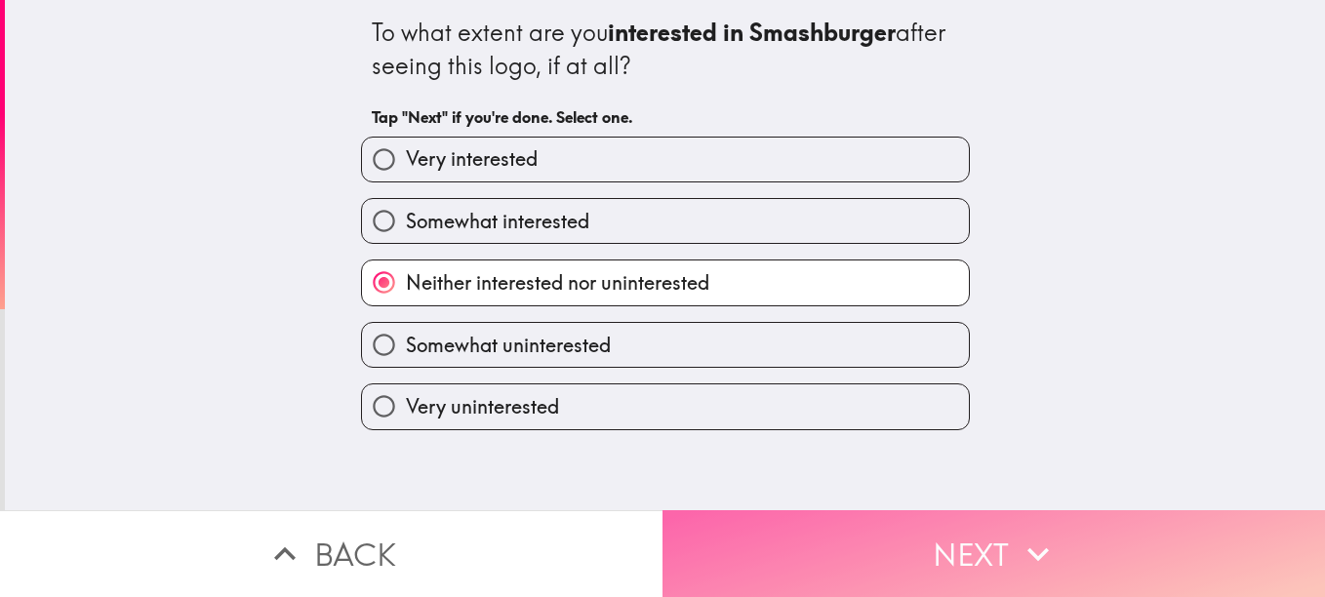
click at [758, 537] on button "Next" at bounding box center [993, 553] width 662 height 87
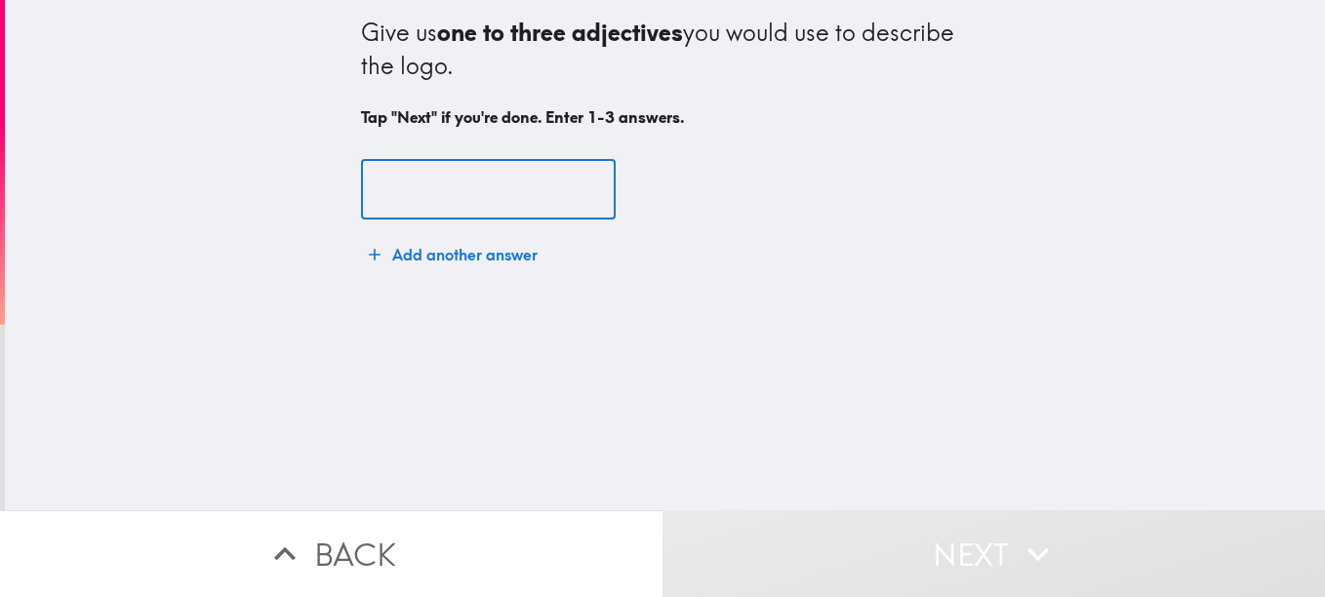
click at [399, 171] on input "text" at bounding box center [488, 190] width 255 height 60
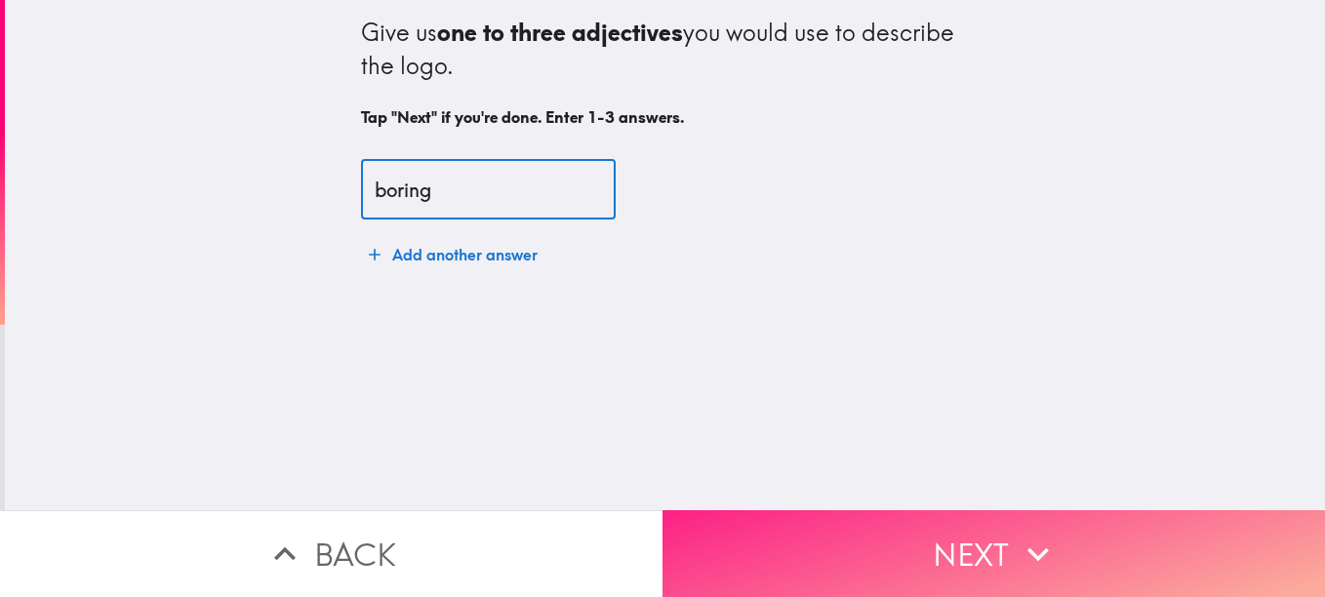
type input "boring"
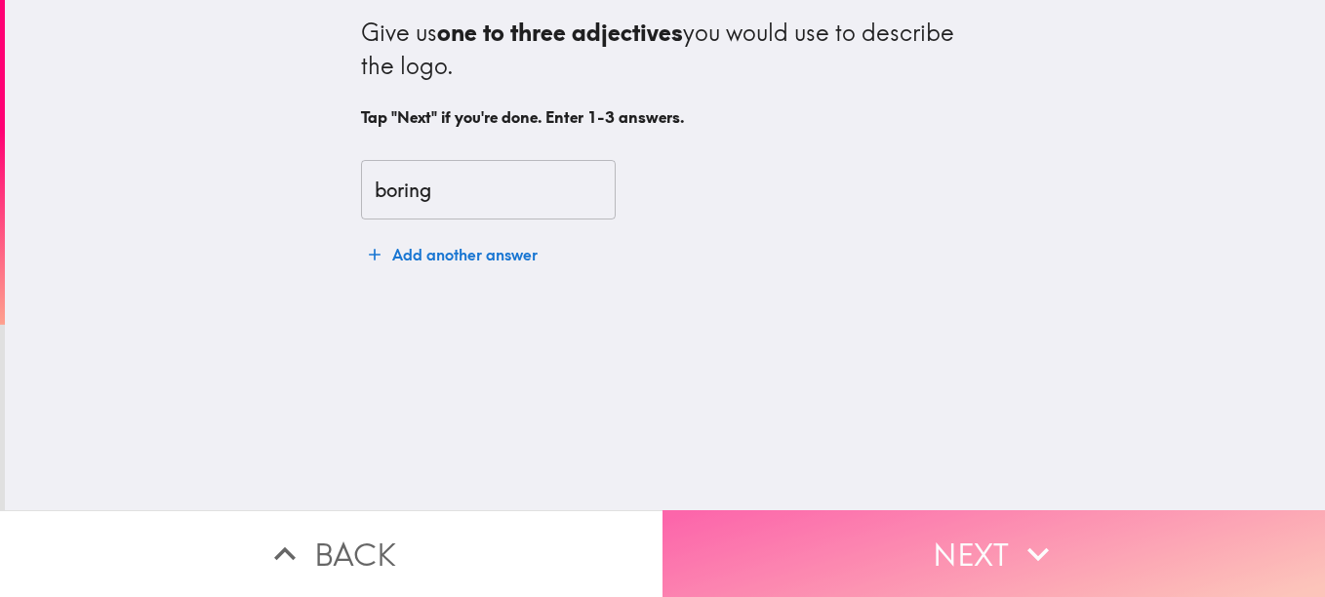
click at [770, 524] on button "Next" at bounding box center [993, 553] width 662 height 87
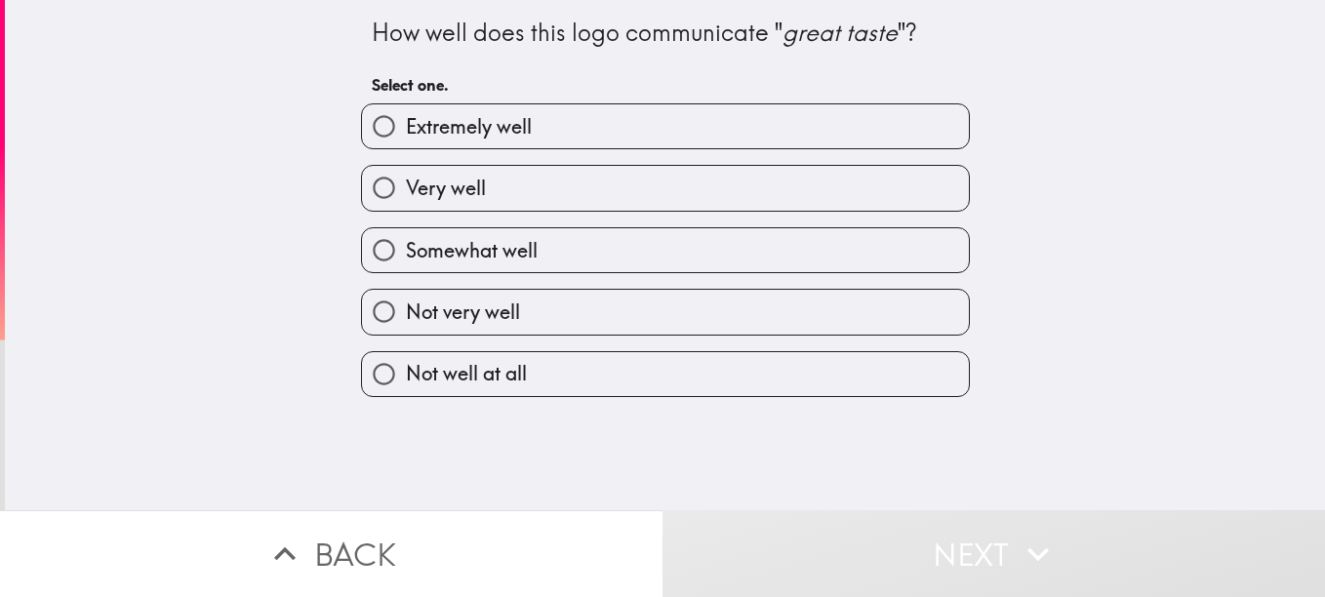
click at [374, 307] on input "Not very well" at bounding box center [384, 312] width 44 height 44
radio input "true"
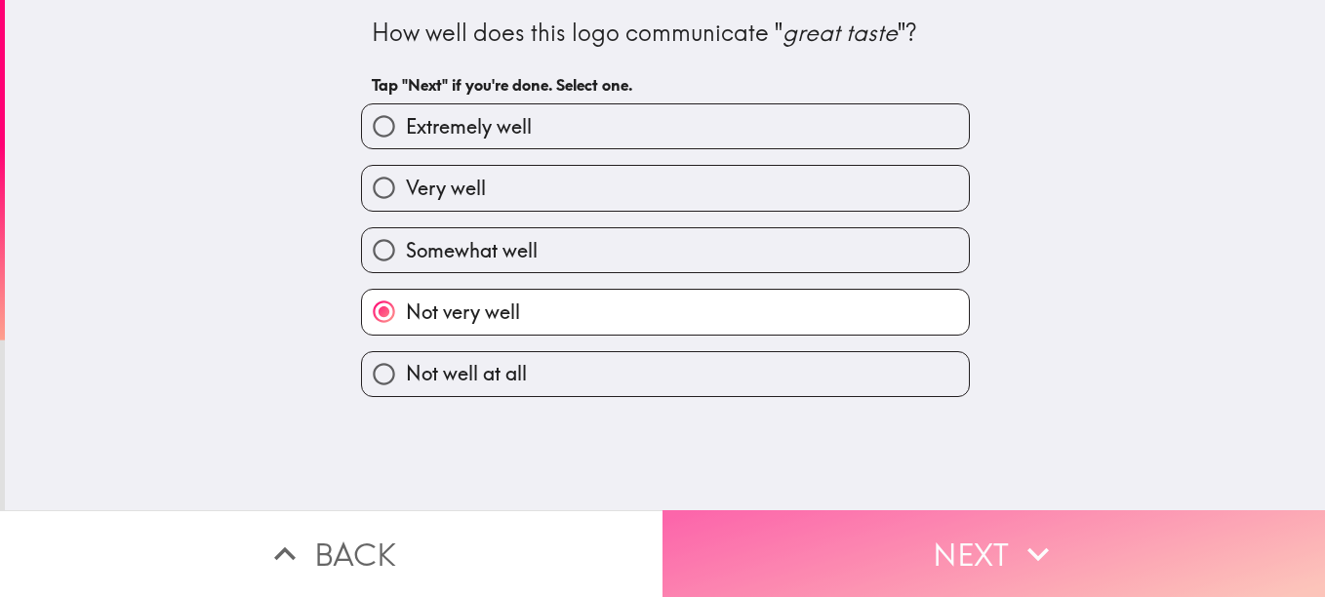
click at [770, 514] on button "Next" at bounding box center [993, 553] width 662 height 87
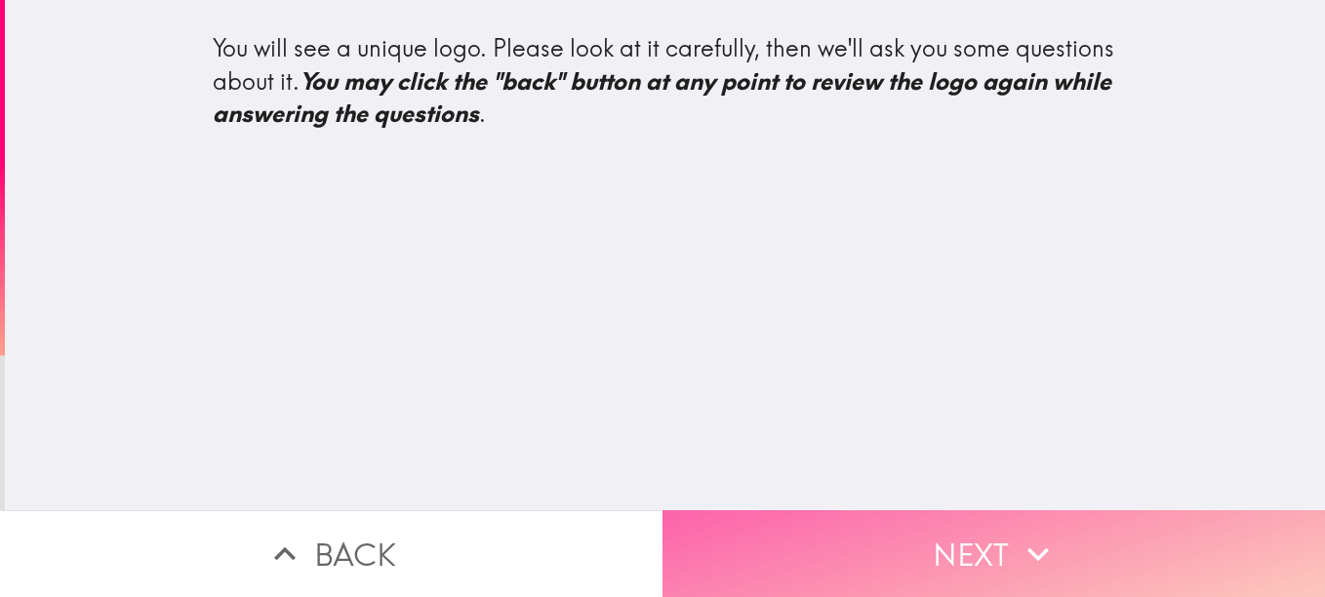
click at [770, 514] on button "Next" at bounding box center [993, 553] width 662 height 87
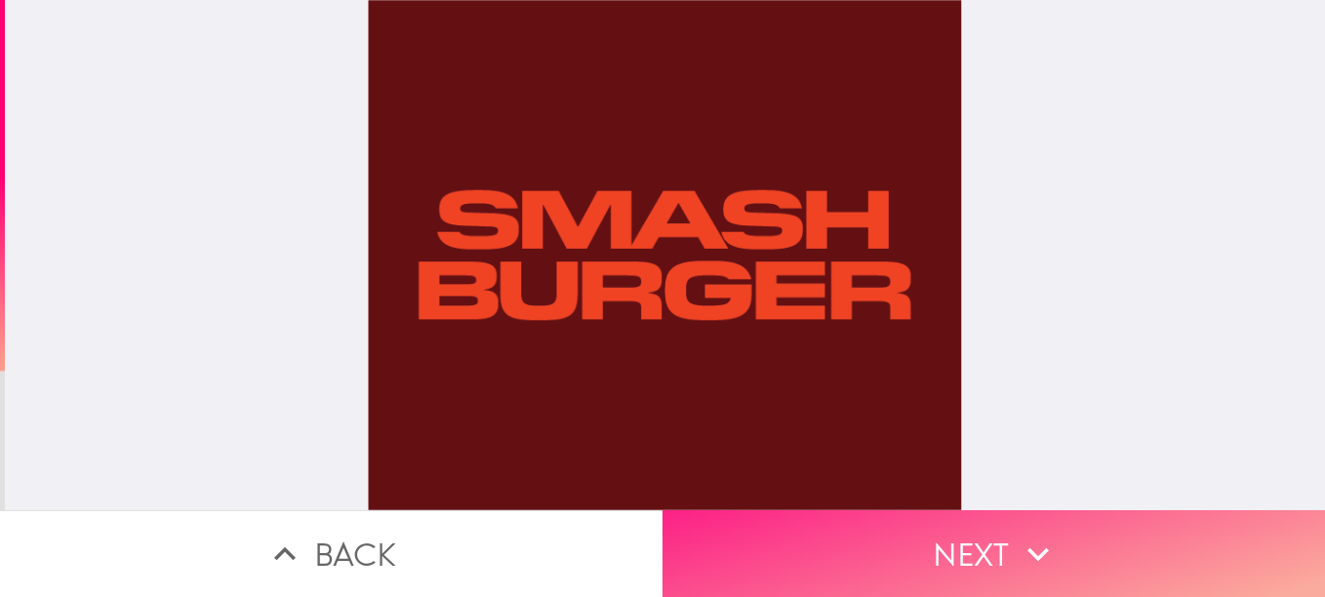
click at [770, 514] on button "Next" at bounding box center [993, 553] width 662 height 87
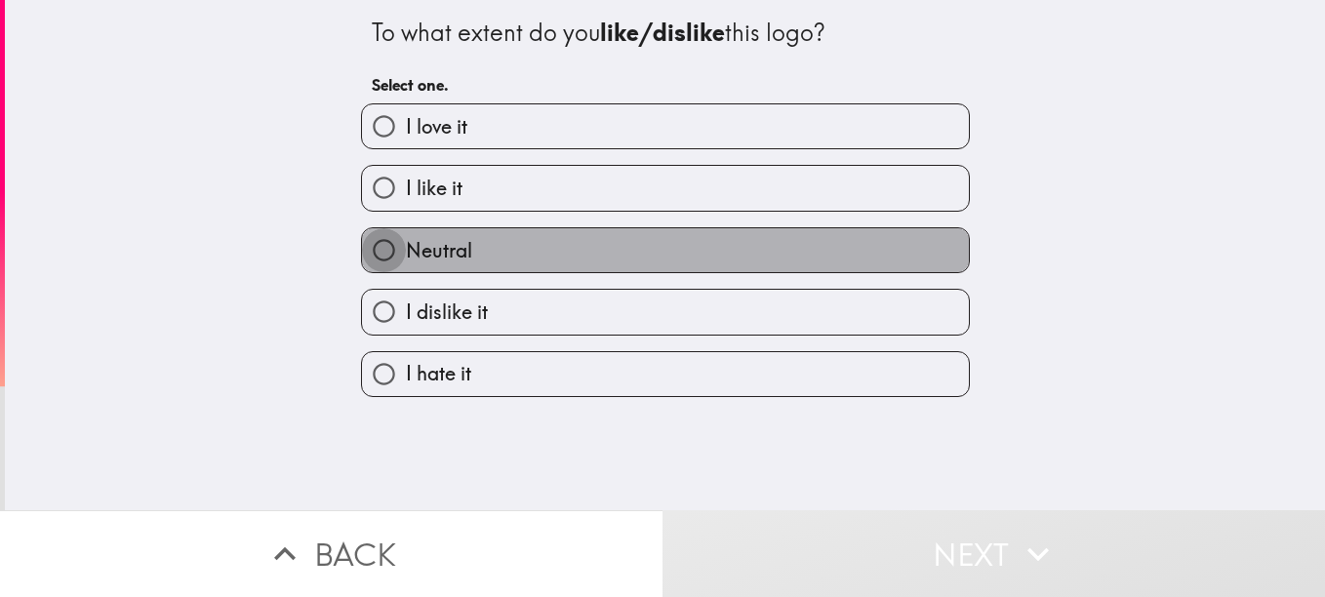
click at [367, 245] on input "Neutral" at bounding box center [384, 250] width 44 height 44
radio input "true"
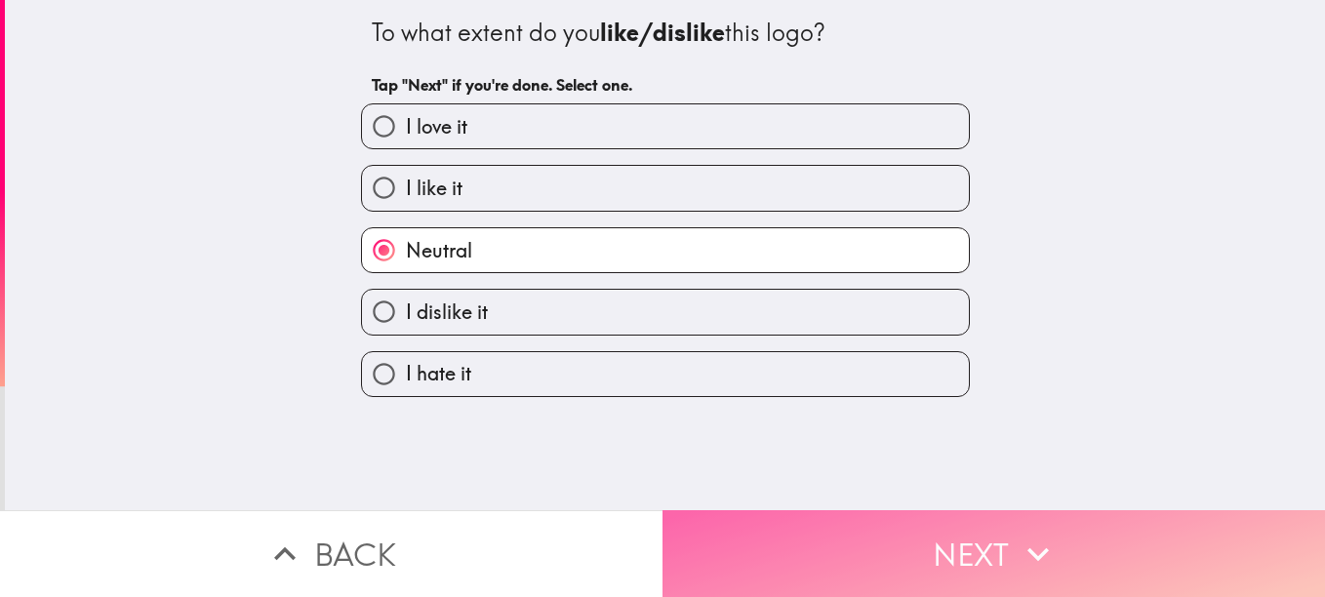
click at [774, 528] on button "Next" at bounding box center [993, 553] width 662 height 87
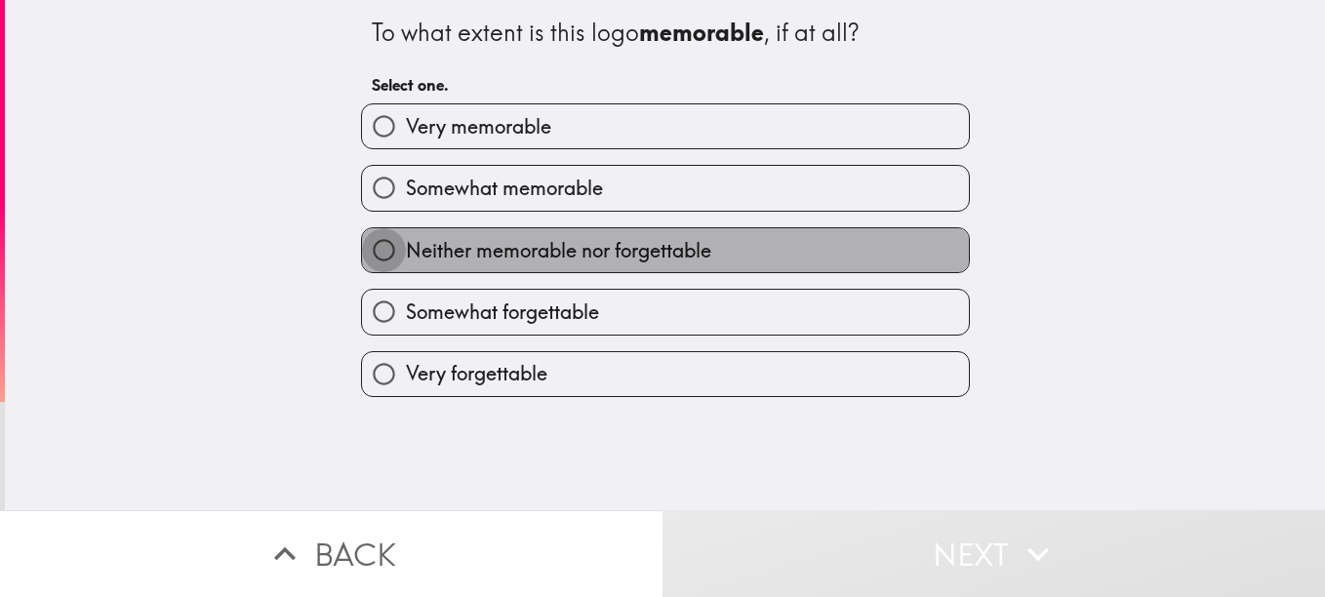
click at [365, 255] on input "Neither memorable nor forgettable" at bounding box center [384, 250] width 44 height 44
radio input "true"
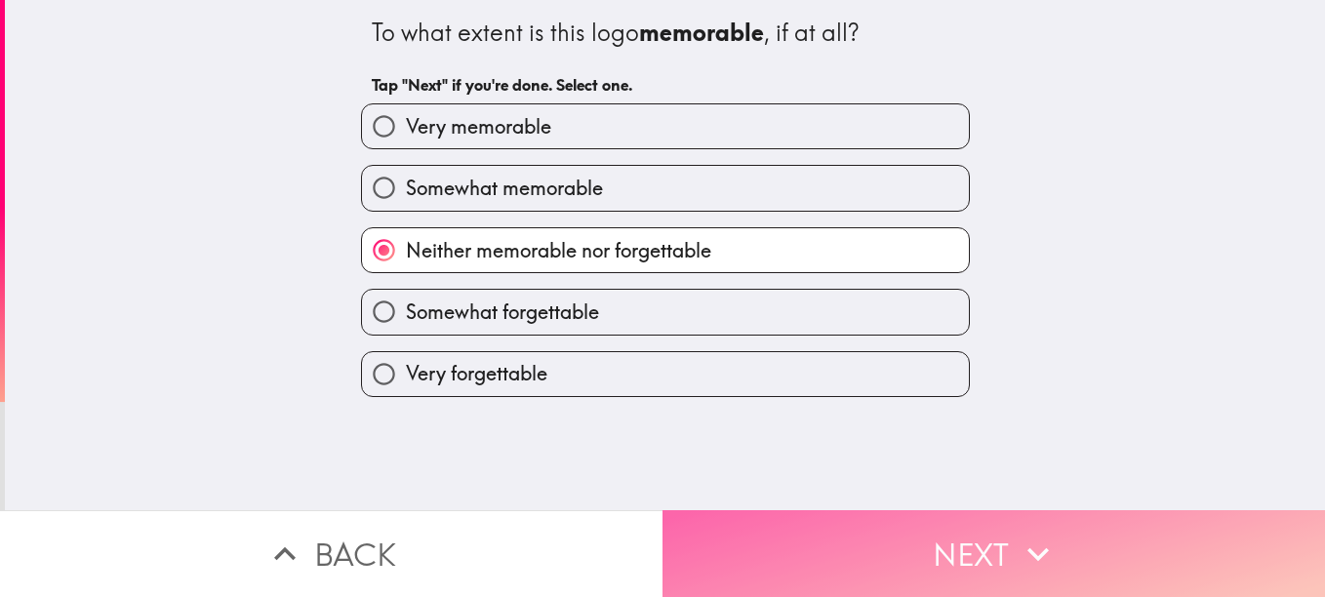
click at [727, 528] on button "Next" at bounding box center [993, 553] width 662 height 87
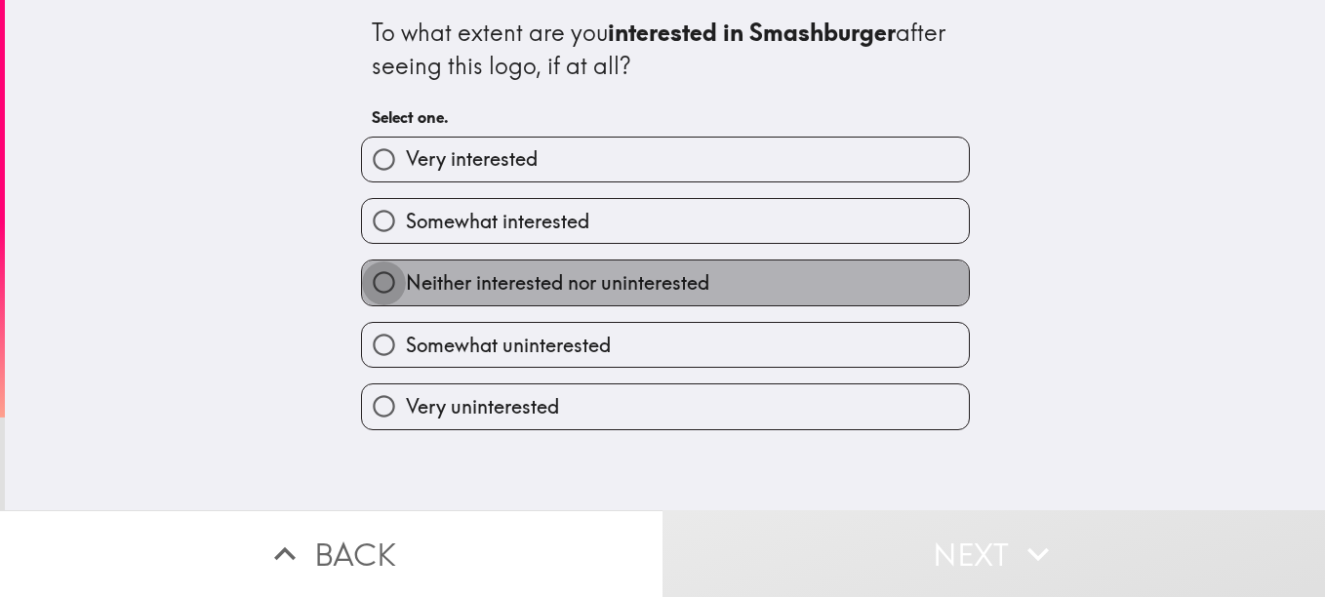
click at [377, 293] on input "Neither interested nor uninterested" at bounding box center [384, 282] width 44 height 44
radio input "true"
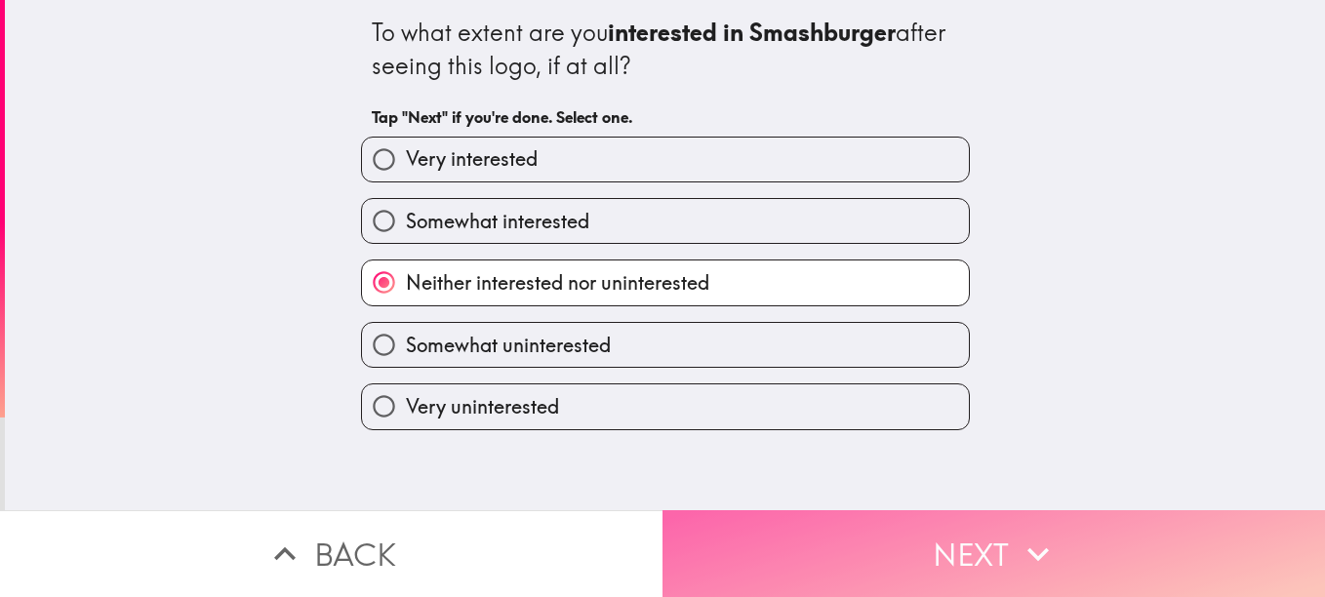
click at [775, 528] on button "Next" at bounding box center [993, 553] width 662 height 87
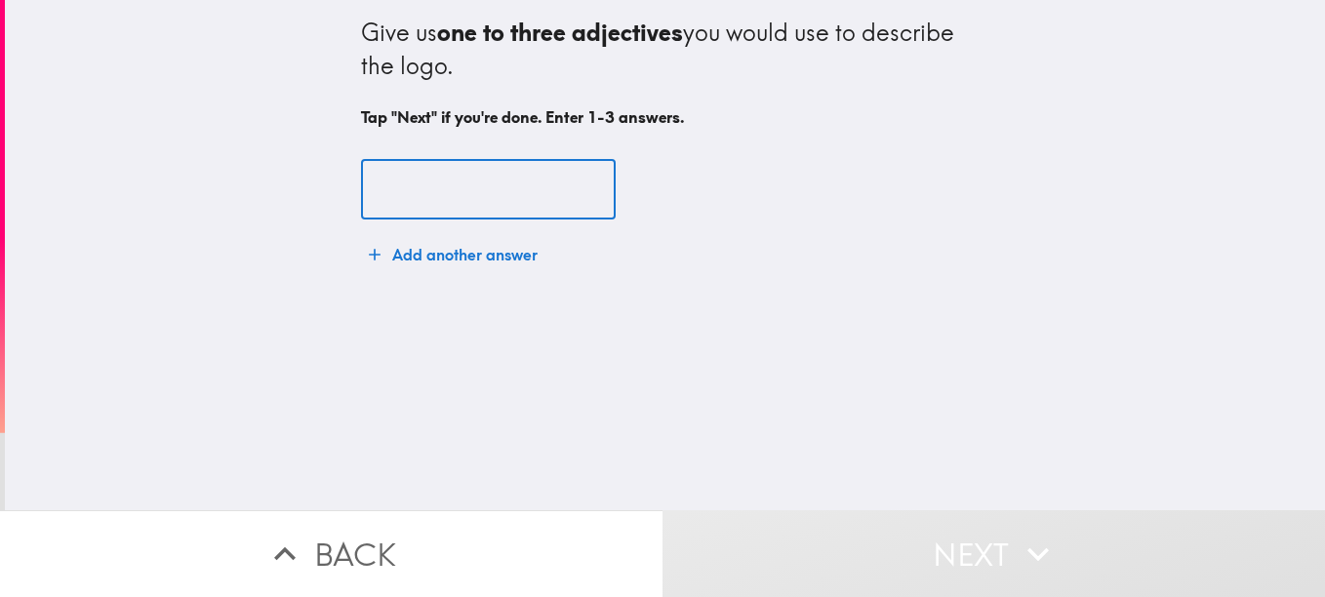
click at [372, 161] on input "text" at bounding box center [488, 190] width 255 height 60
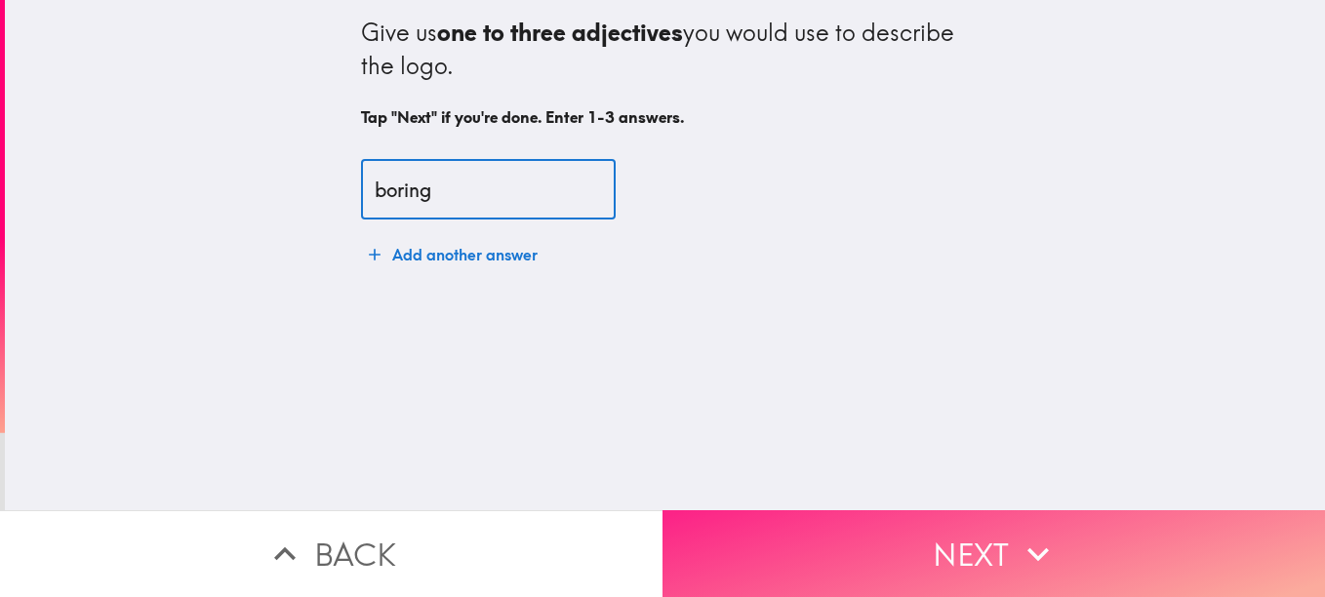
type input "boring"
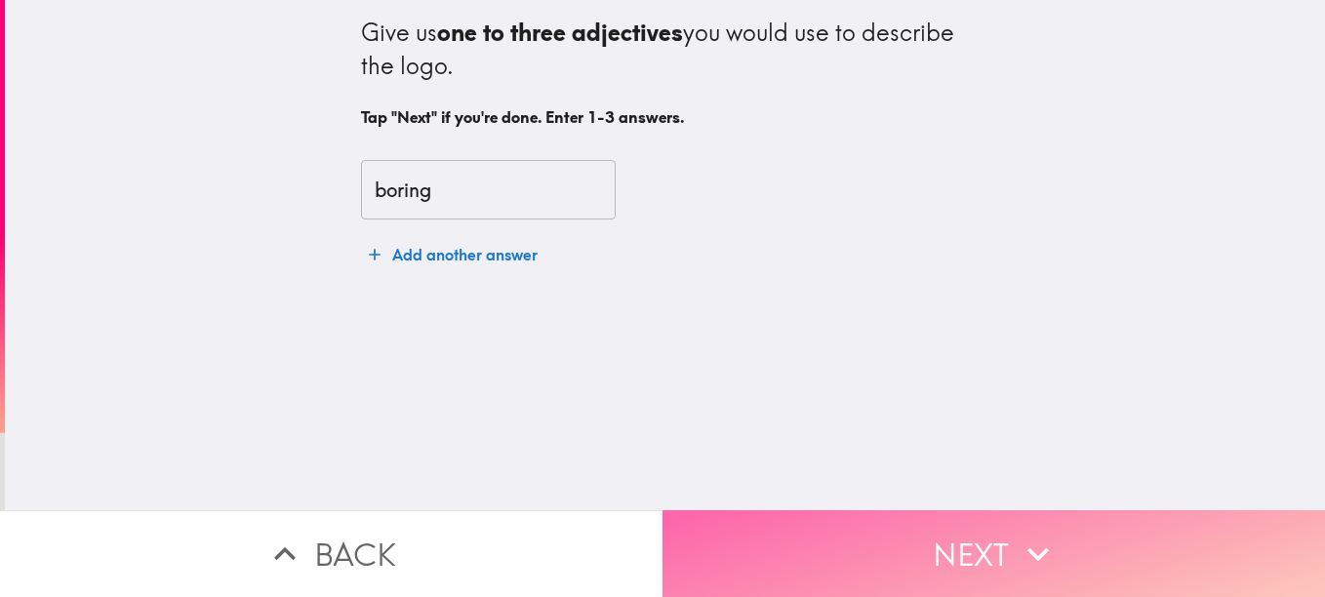
click at [741, 523] on button "Next" at bounding box center [993, 553] width 662 height 87
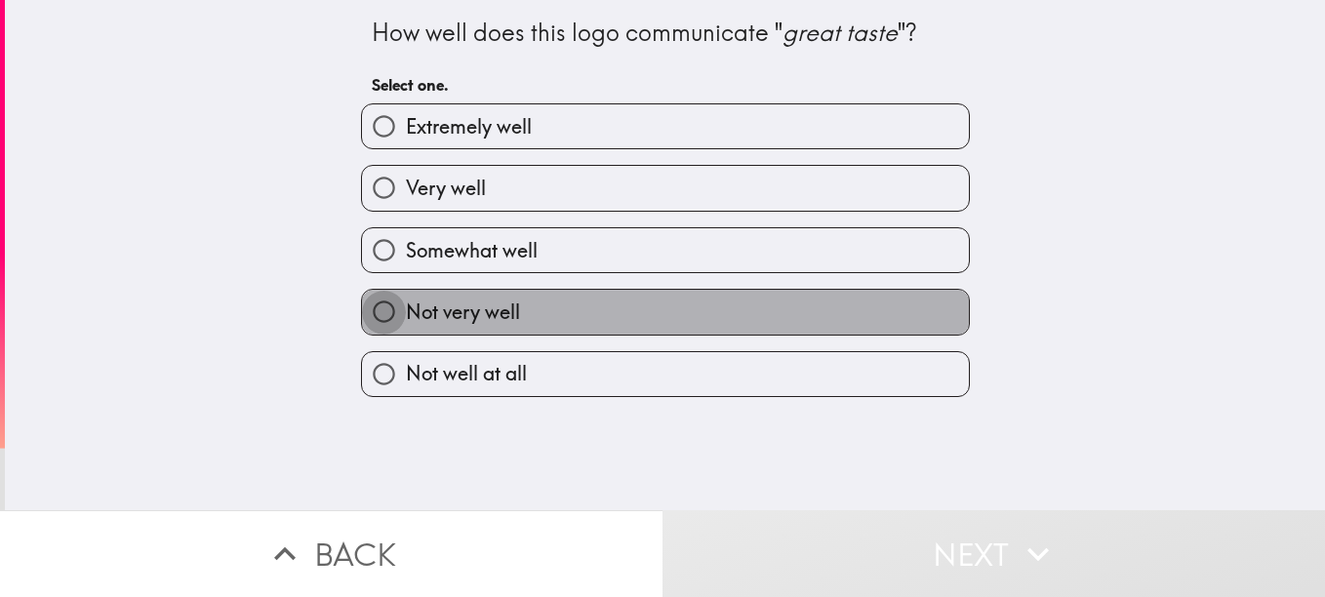
click at [372, 306] on input "Not very well" at bounding box center [384, 312] width 44 height 44
radio input "true"
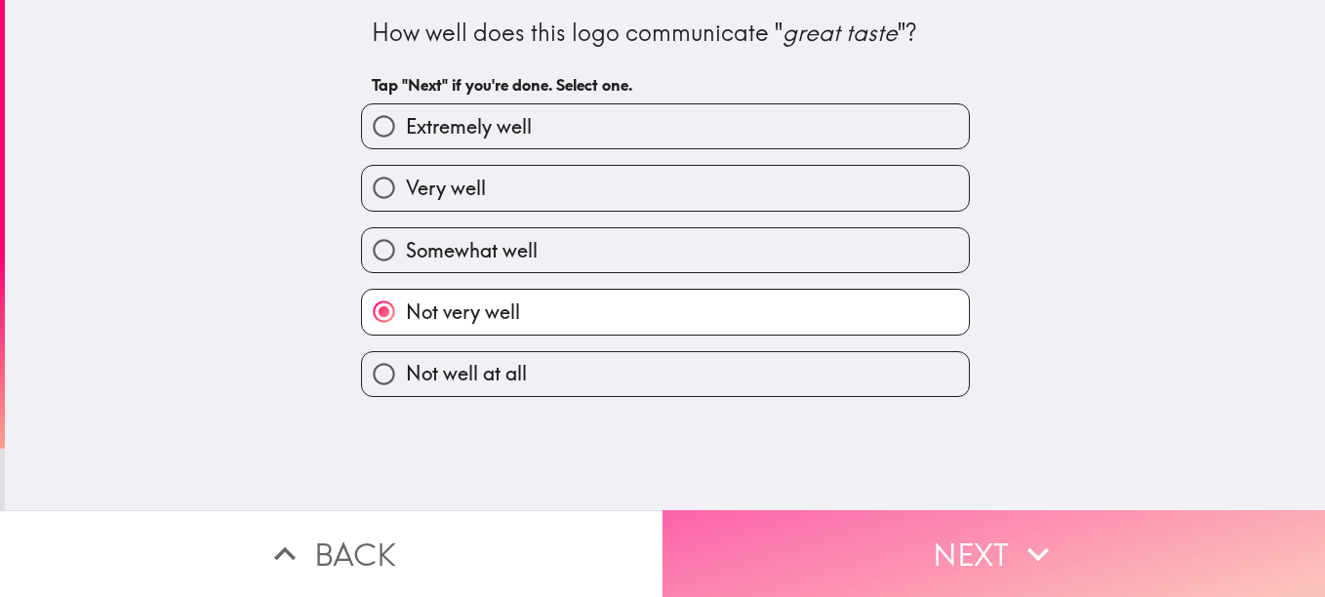
click at [764, 535] on button "Next" at bounding box center [993, 553] width 662 height 87
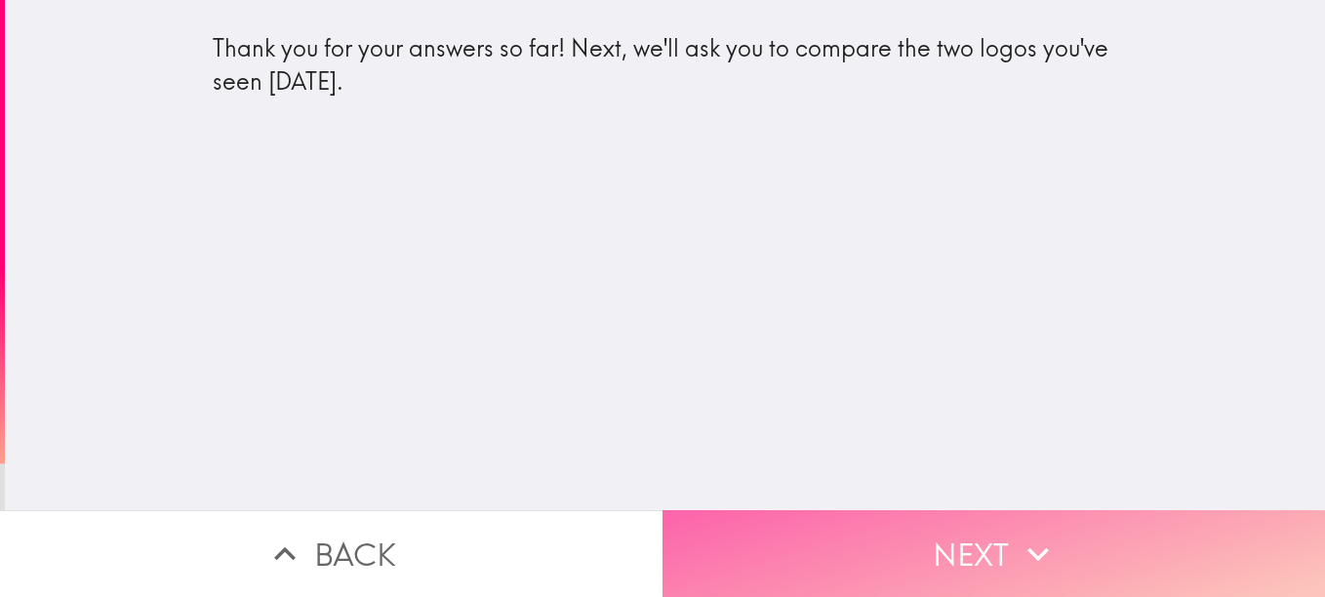
click at [764, 535] on button "Next" at bounding box center [993, 553] width 662 height 87
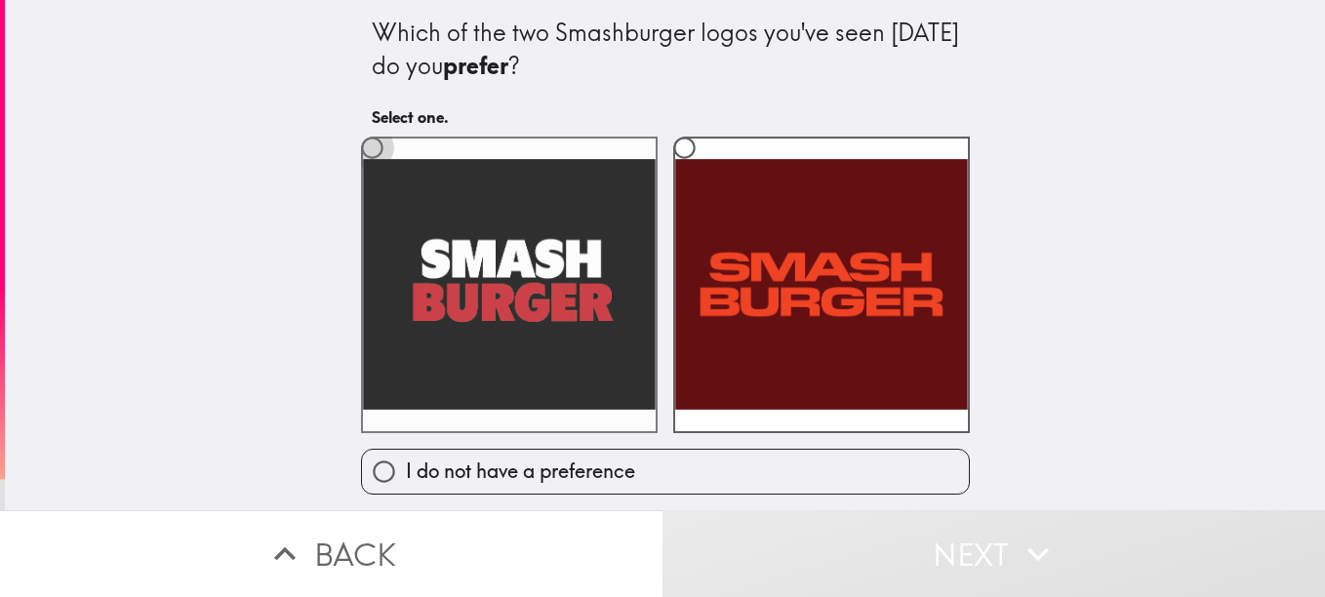
click at [357, 147] on input "radio" at bounding box center [372, 148] width 44 height 44
radio input "true"
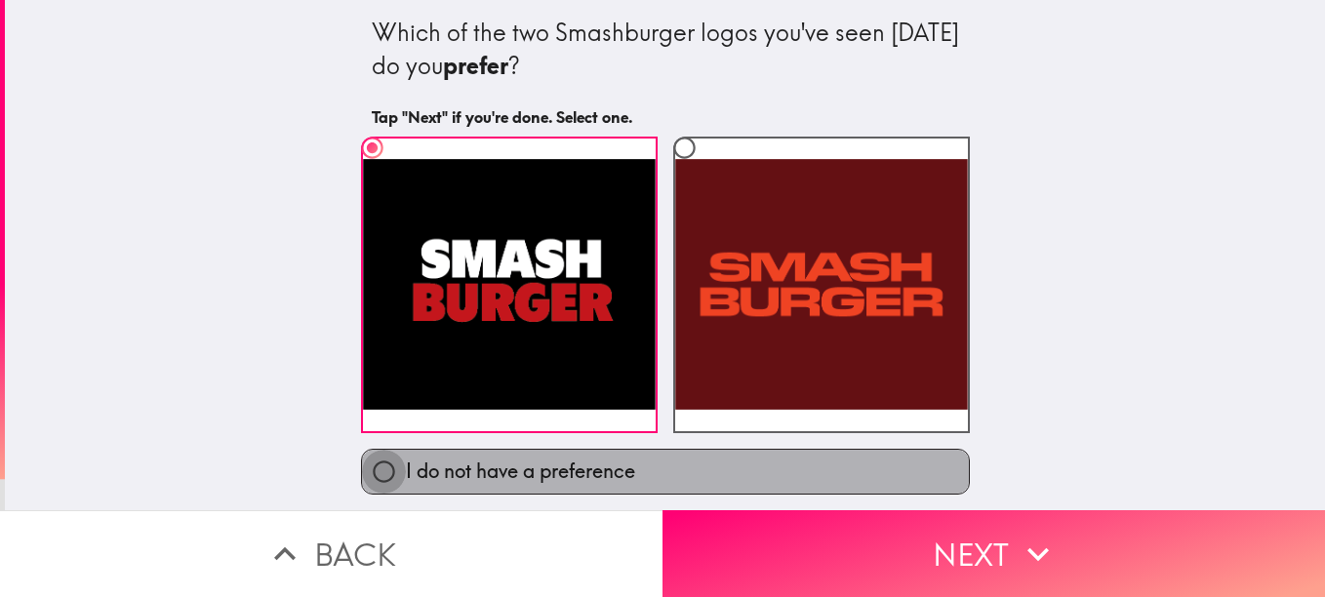
click at [363, 464] on input "I do not have a preference" at bounding box center [384, 472] width 44 height 44
radio input "true"
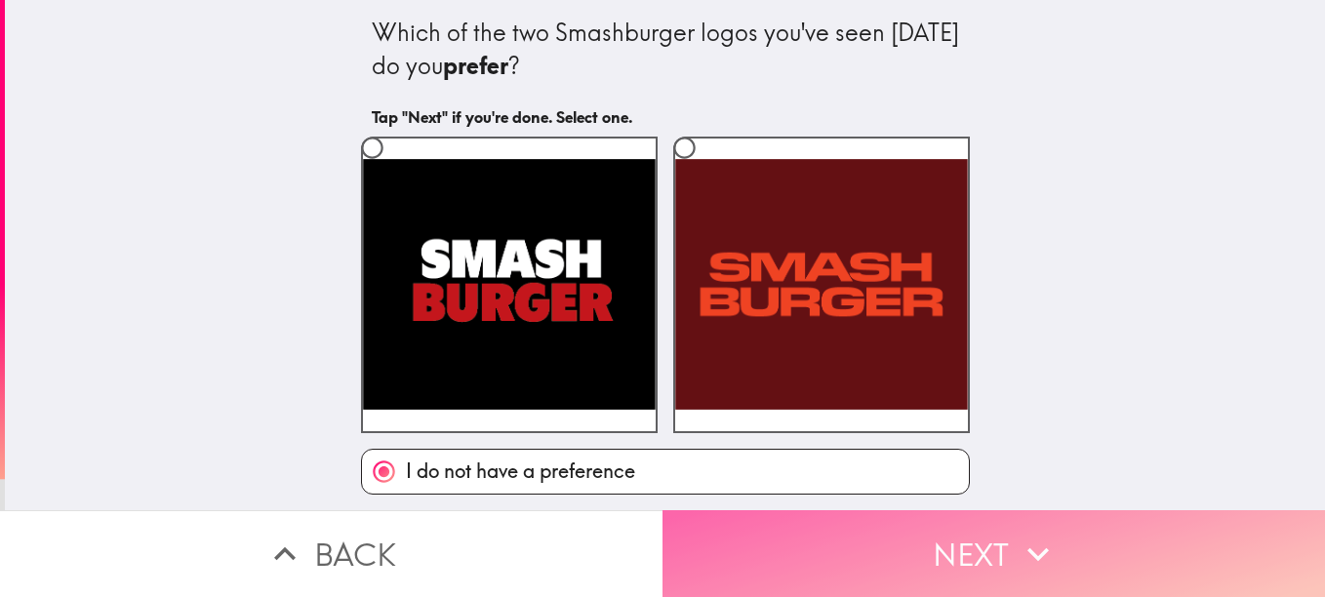
click at [860, 551] on button "Next" at bounding box center [993, 553] width 662 height 87
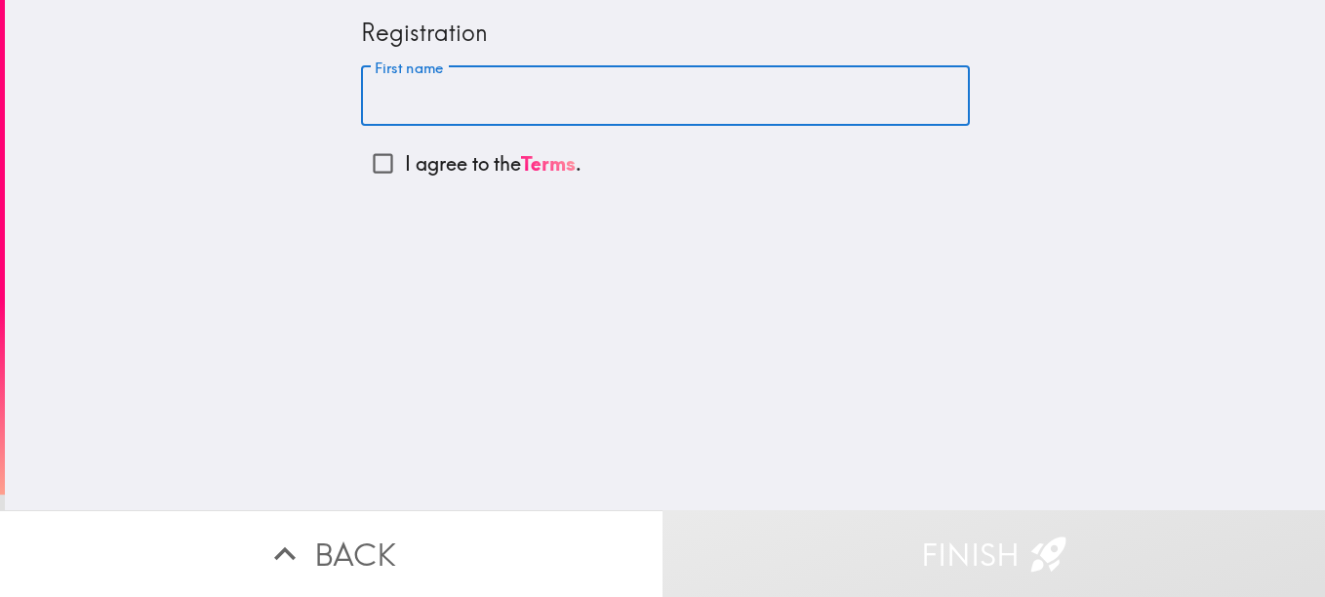
click at [370, 101] on input "First name" at bounding box center [665, 96] width 609 height 60
type input "[PERSON_NAME]"
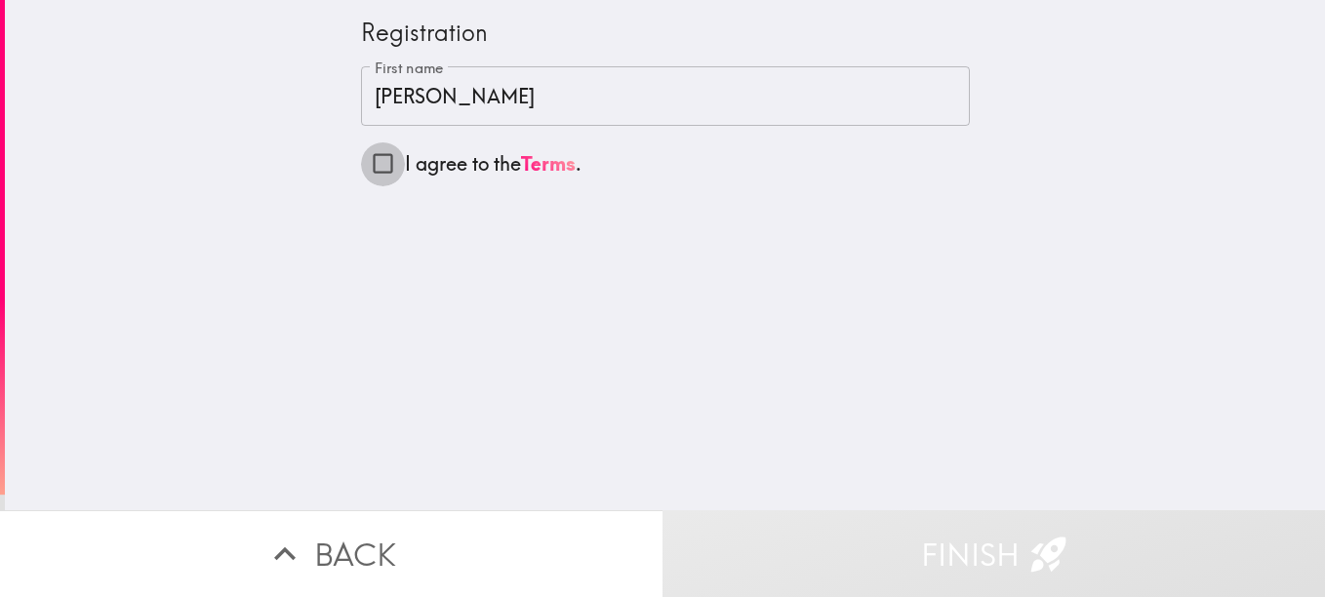
click at [370, 156] on input "I agree to the Terms ." at bounding box center [383, 163] width 44 height 44
checkbox input "true"
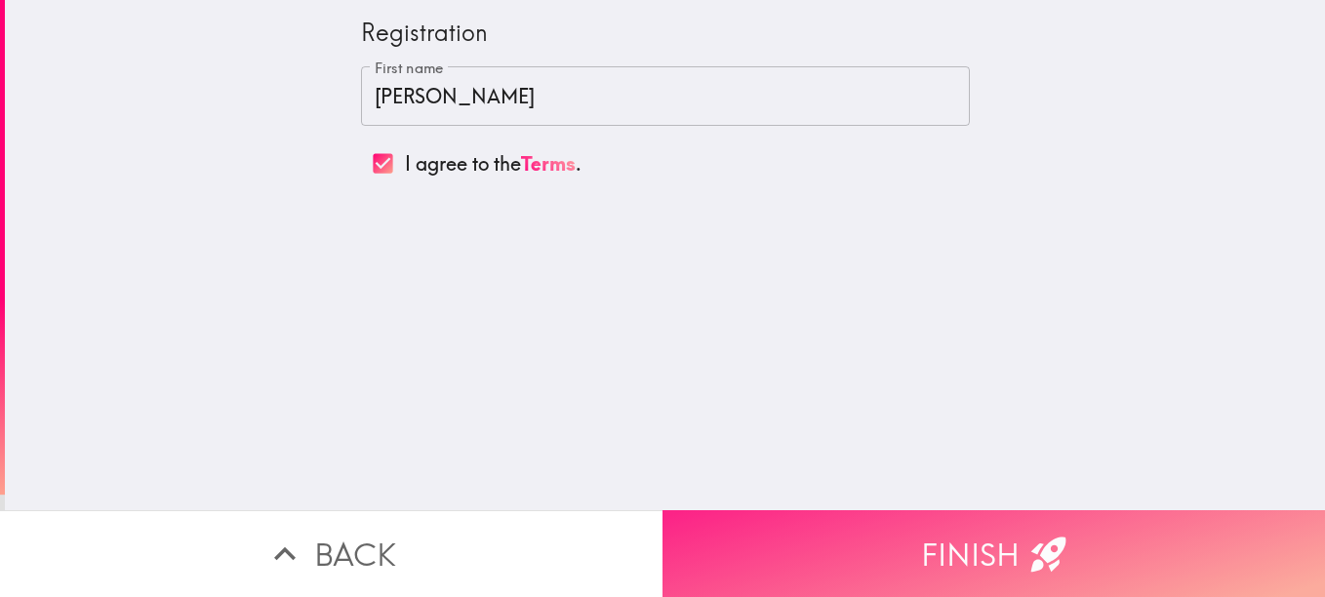
click at [822, 529] on button "Finish" at bounding box center [993, 553] width 662 height 87
